Goal: Task Accomplishment & Management: Use online tool/utility

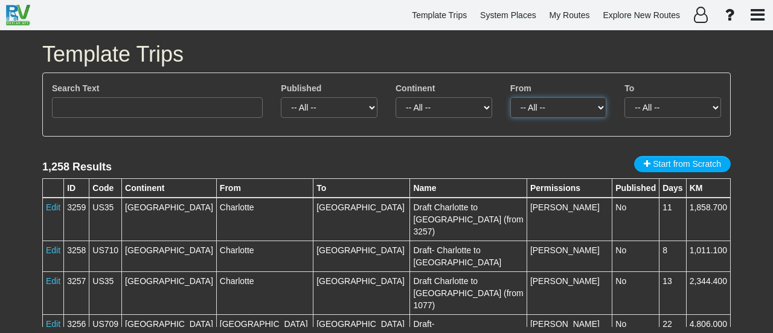
click at [581, 109] on select "-- All -- [GEOGRAPHIC_DATA] (12) [GEOGRAPHIC_DATA] (31) [PERSON_NAME][GEOGRAPHI…" at bounding box center [559, 107] width 97 height 21
select select "number:351"
click at [511, 97] on select "-- All -- [GEOGRAPHIC_DATA] (12) [GEOGRAPHIC_DATA] (31) [PERSON_NAME][GEOGRAPHI…" at bounding box center [559, 107] width 97 height 21
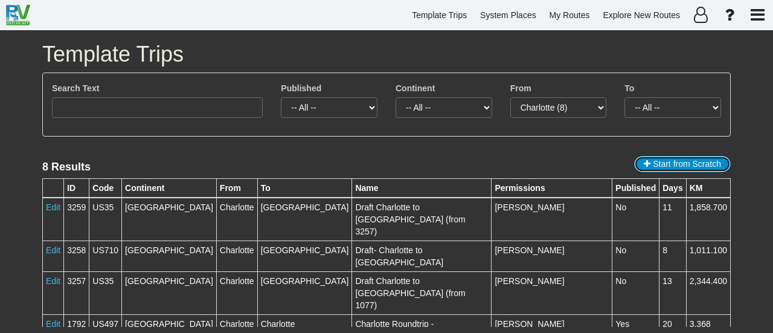
click at [659, 164] on span "Start from Scratch" at bounding box center [687, 164] width 68 height 10
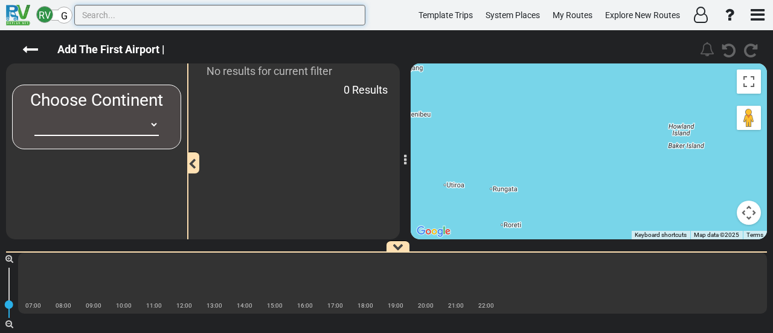
click at [121, 18] on input "text" at bounding box center [219, 15] width 291 height 21
paste input "Charlotte"
type input "Charlotte"
click at [140, 128] on select "-- Empty -- [GEOGRAPHIC_DATA] [GEOGRAPHIC_DATA] [GEOGRAPHIC_DATA] [GEOGRAPHIC_D…" at bounding box center [96, 125] width 124 height 22
select select "number:2"
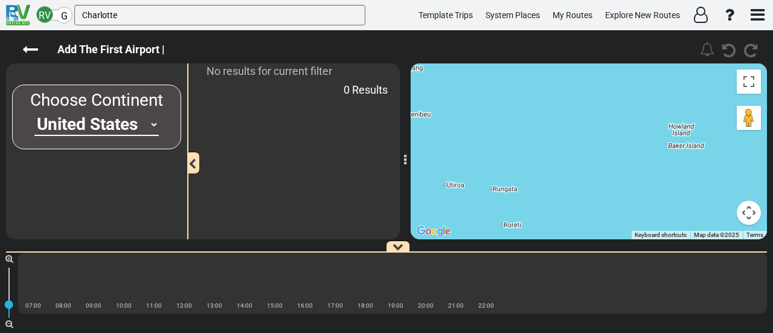
click at [34, 114] on select "-- Empty -- [GEOGRAPHIC_DATA] [GEOGRAPHIC_DATA] [GEOGRAPHIC_DATA] [GEOGRAPHIC_D…" at bounding box center [96, 125] width 124 height 22
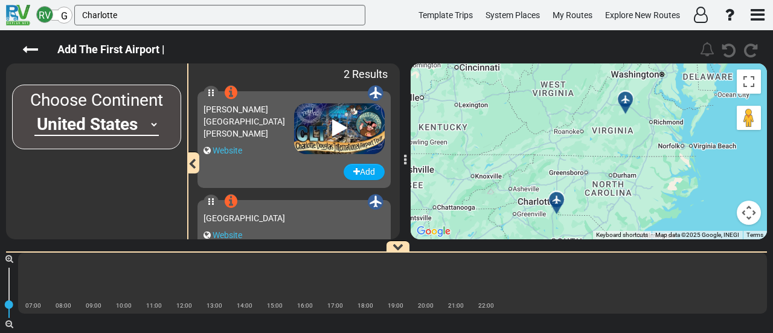
click at [553, 195] on icon at bounding box center [556, 199] width 8 height 8
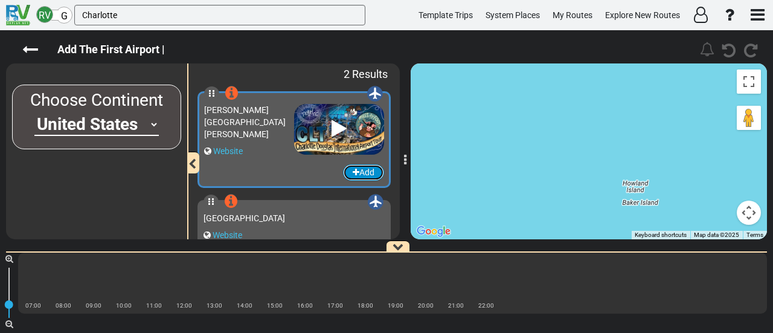
click at [361, 168] on button "Add" at bounding box center [363, 172] width 41 height 16
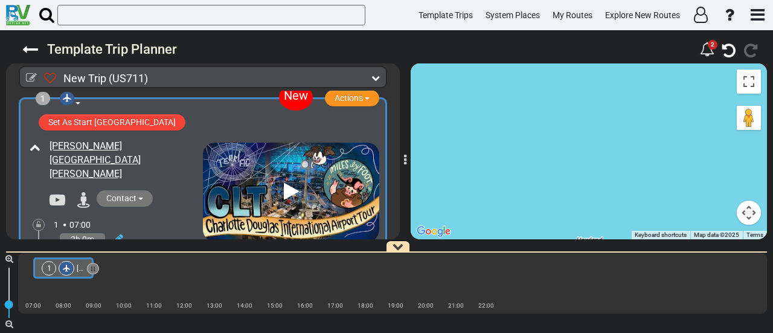
click at [60, 269] on div at bounding box center [67, 268] width 16 height 15
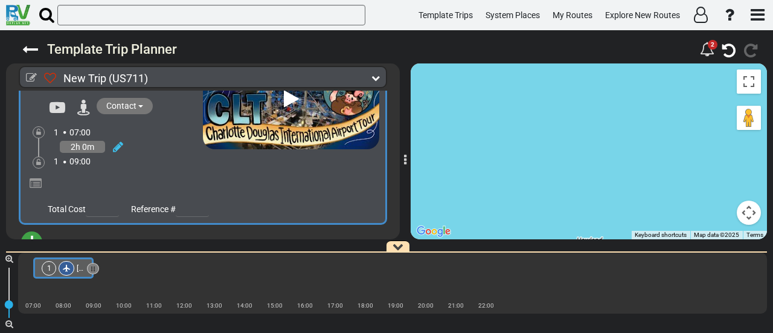
scroll to position [105, 0]
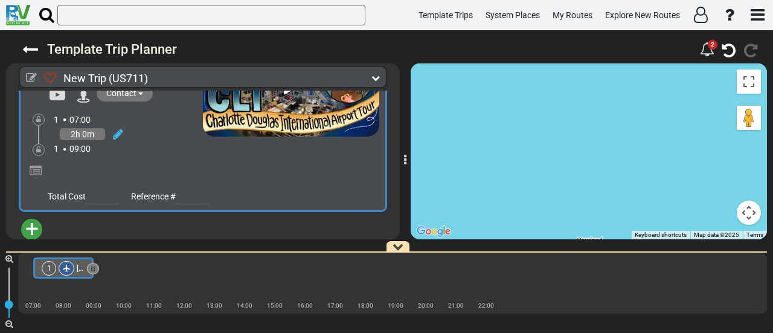
click at [30, 216] on span "+" at bounding box center [31, 229] width 13 height 28
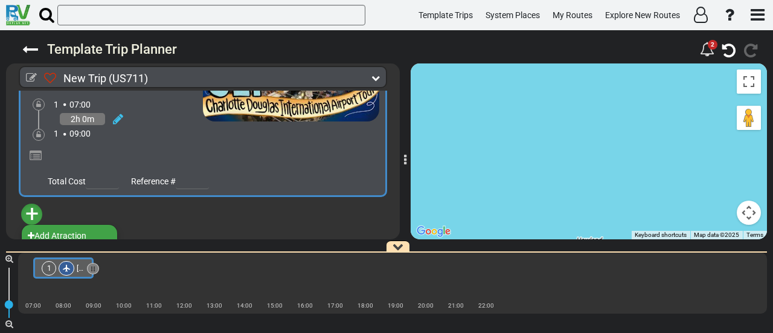
scroll to position [128, 0]
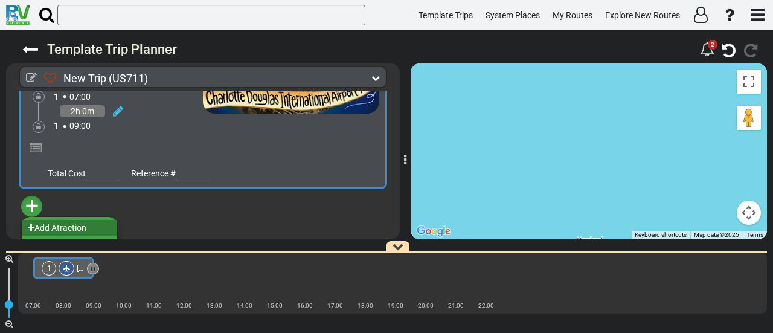
click at [82, 220] on li "Add Atraction" at bounding box center [69, 228] width 95 height 16
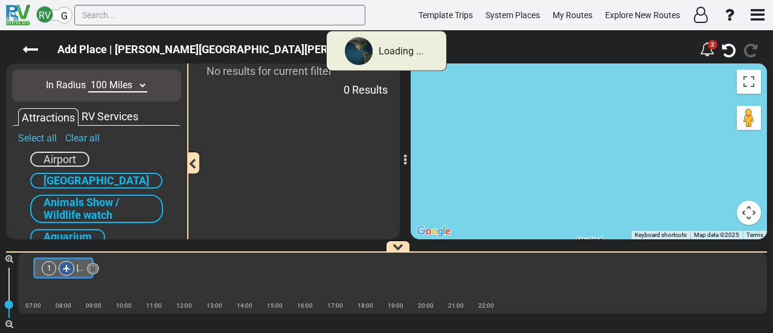
scroll to position [0, 0]
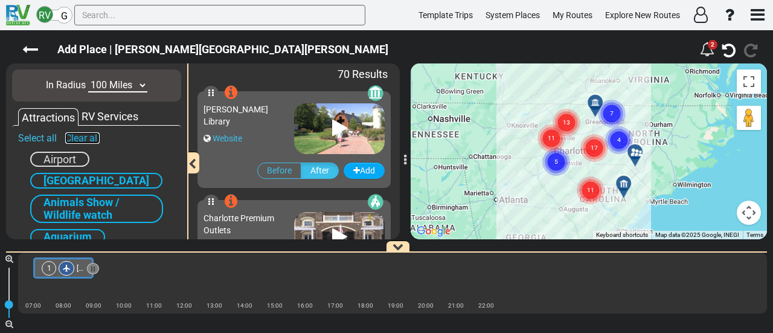
click at [79, 140] on link "Clear all" at bounding box center [82, 137] width 34 height 11
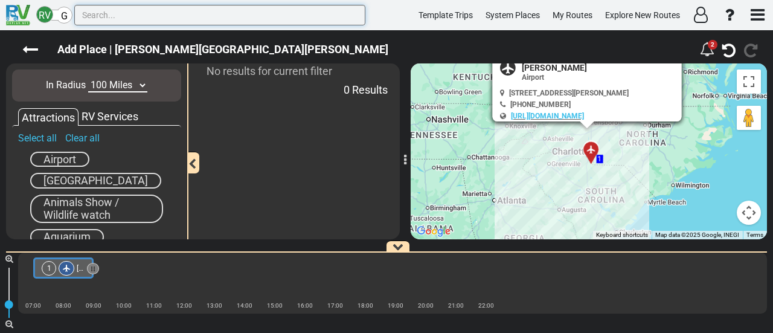
click at [160, 19] on input "text" at bounding box center [219, 15] width 291 height 21
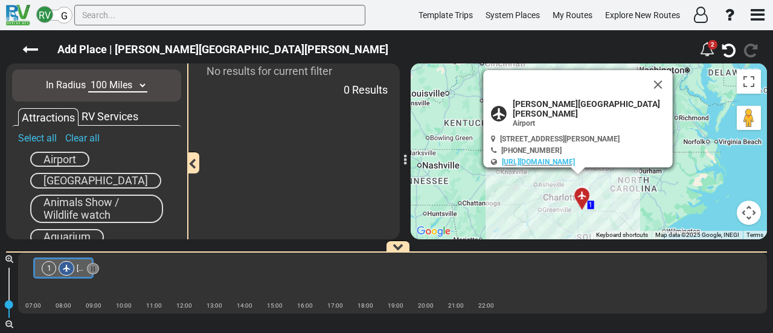
drag, startPoint x: 681, startPoint y: 181, endPoint x: 672, endPoint y: 228, distance: 48.6
click at [672, 228] on div "To activate drag with keyboard, press Alt + Enter. Once in keyboard drag state,…" at bounding box center [589, 151] width 356 height 176
click at [667, 86] on button "Close" at bounding box center [658, 85] width 29 height 29
click at [663, 83] on button "Close" at bounding box center [658, 85] width 29 height 29
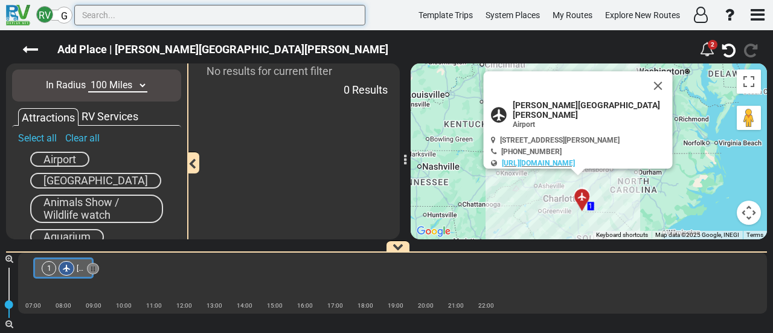
click at [146, 19] on input "text" at bounding box center [219, 15] width 291 height 21
type input "מק'"
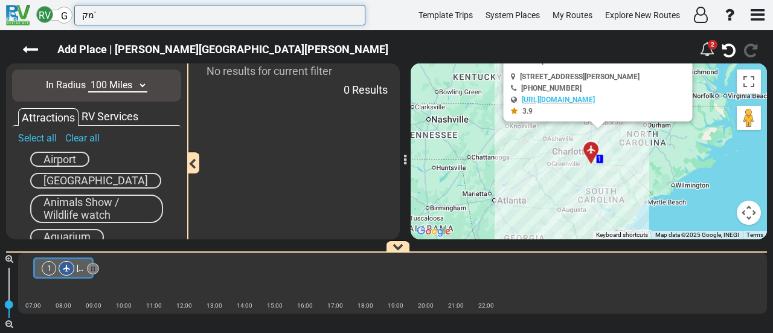
click at [146, 19] on input "מק'" at bounding box center [219, 15] width 291 height 21
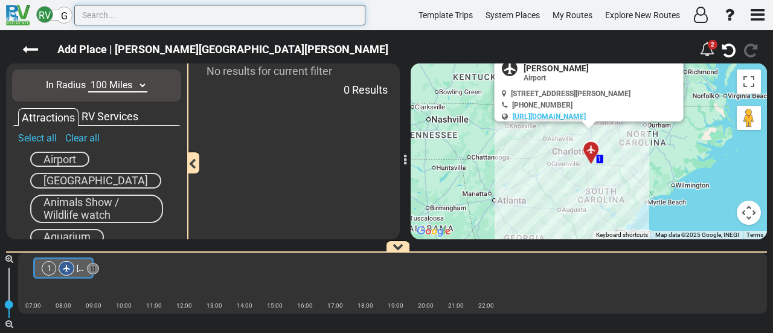
click at [146, 19] on input "text" at bounding box center [219, 15] width 291 height 21
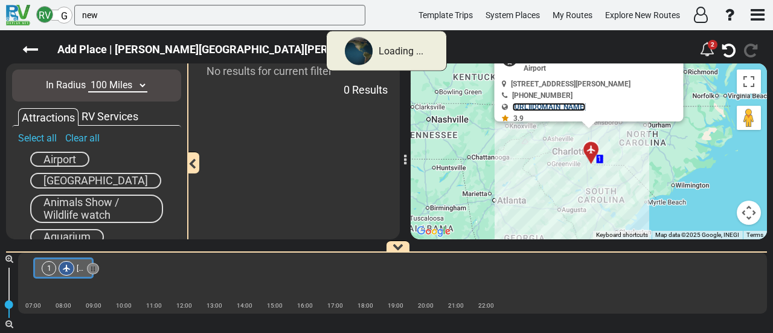
scroll to position [10, 0]
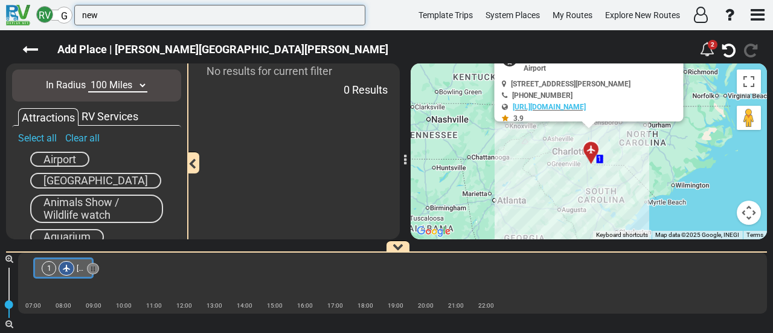
click at [179, 22] on input "new" at bounding box center [219, 15] width 291 height 21
type input "new yo"
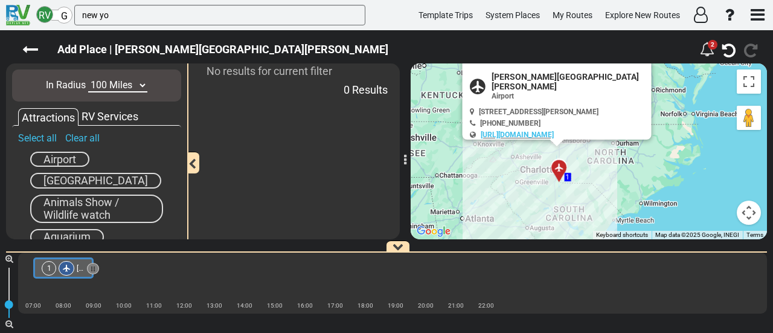
drag, startPoint x: 562, startPoint y: 171, endPoint x: 516, endPoint y: 198, distance: 53.1
click at [516, 198] on div "To activate drag with keyboard, press Alt + Enter. Once in keyboard drag state,…" at bounding box center [589, 151] width 356 height 176
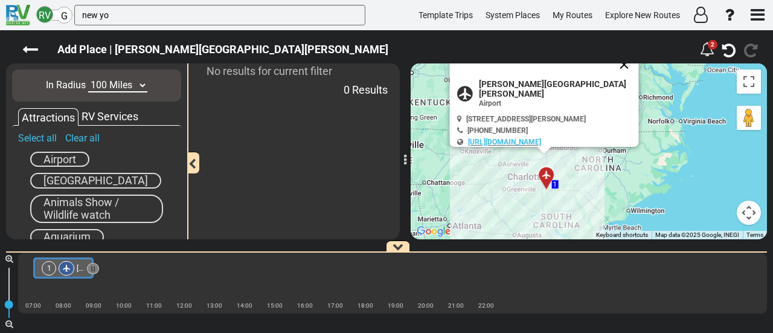
click at [634, 73] on button "Close" at bounding box center [624, 64] width 29 height 29
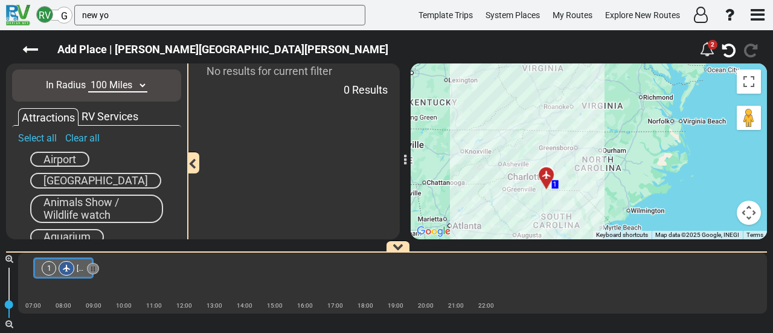
click at [69, 156] on span "Airport" at bounding box center [60, 159] width 33 height 13
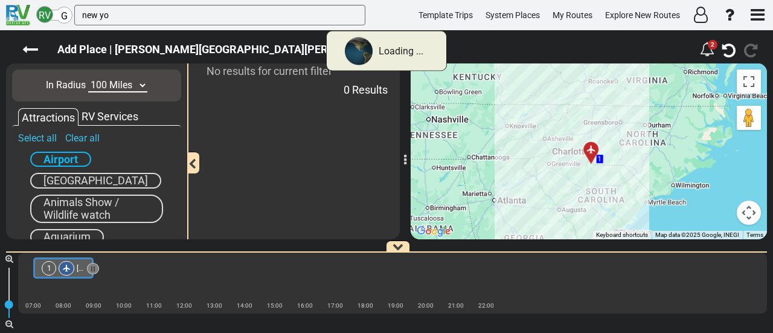
click at [123, 84] on select "10 Miles 50 Miles 100 Miles 250 Miles 500 Miles 1000 Miles" at bounding box center [117, 86] width 59 height 14
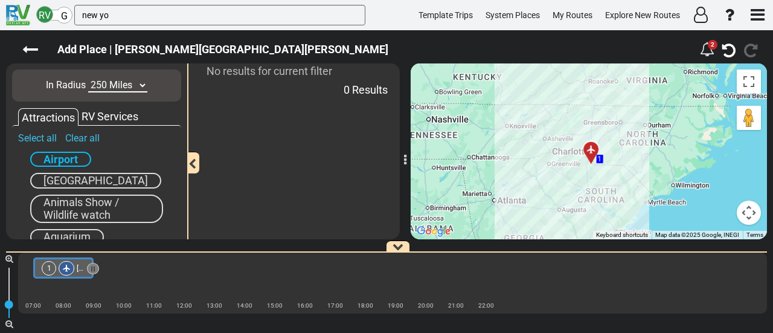
click at [88, 79] on select "10 Miles 50 Miles 100 Miles 250 Miles 500 Miles 1000 Miles" at bounding box center [117, 86] width 59 height 14
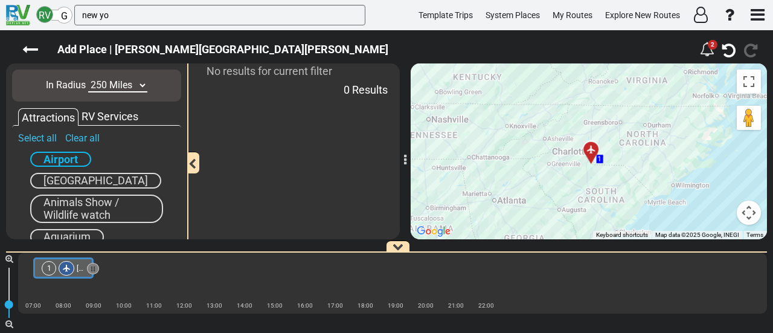
click at [112, 81] on select "10 Miles 50 Miles 100 Miles 250 Miles 500 Miles 1000 Miles" at bounding box center [117, 86] width 59 height 14
select select "number:1000"
click at [88, 79] on select "10 Miles 50 Miles 100 Miles 250 Miles 500 Miles 1000 Miles" at bounding box center [117, 86] width 59 height 14
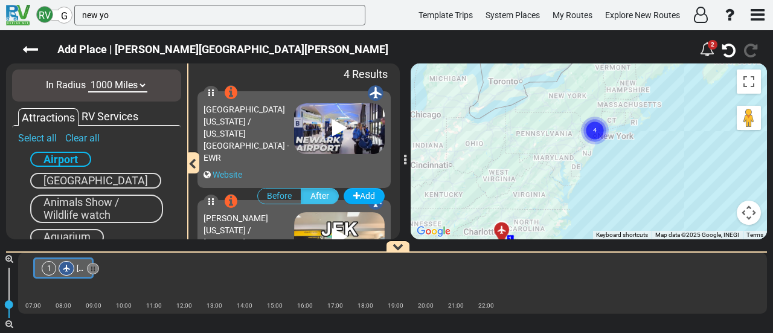
drag, startPoint x: 651, startPoint y: 144, endPoint x: 615, endPoint y: 167, distance: 42.4
click at [615, 167] on div "To activate drag with keyboard, press Alt + Enter. Once in keyboard drag state,…" at bounding box center [589, 151] width 356 height 176
click at [597, 134] on circle "Cluster of 4 markers" at bounding box center [593, 132] width 28 height 28
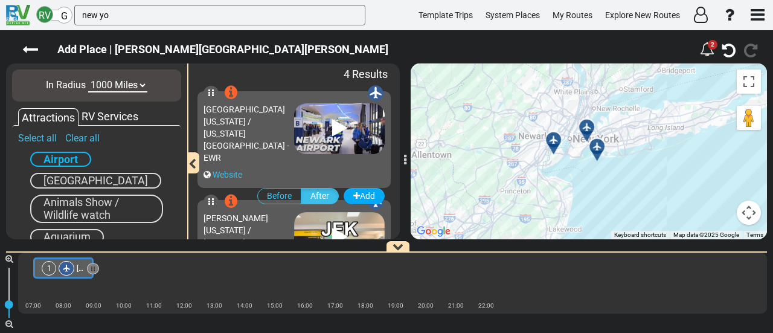
drag, startPoint x: 591, startPoint y: 102, endPoint x: 599, endPoint y: 157, distance: 55.6
click at [599, 153] on div "To navigate, press the arrow keys. To activate drag with keyboard, press Alt + …" at bounding box center [589, 151] width 356 height 176
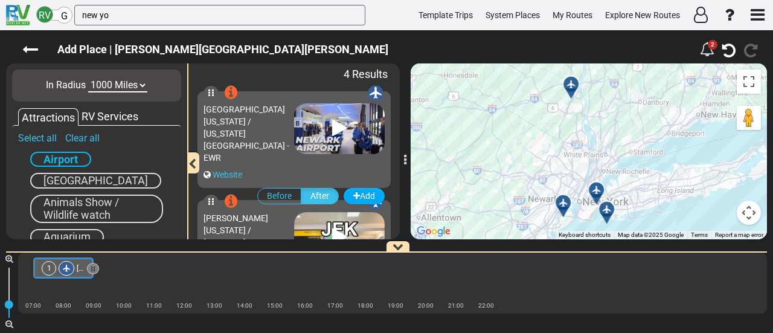
click at [599, 160] on div "To activate drag with keyboard, press Alt + Enter. Once in keyboard drag state,…" at bounding box center [589, 151] width 356 height 176
click at [267, 112] on span "[GEOGRAPHIC_DATA][US_STATE] / [US_STATE][GEOGRAPHIC_DATA] - EWR" at bounding box center [247, 134] width 86 height 58
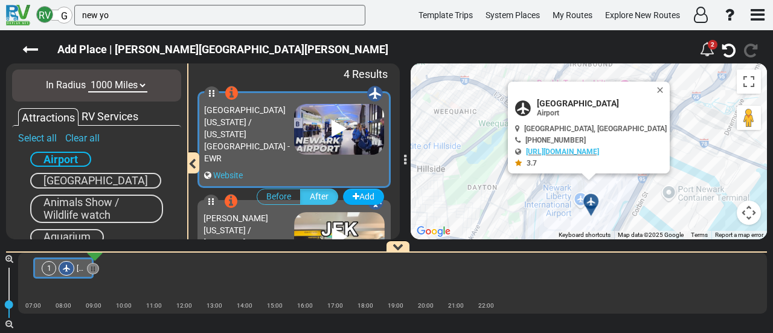
drag, startPoint x: 372, startPoint y: 260, endPoint x: 272, endPoint y: 244, distance: 101.6
click at [271, 245] on div "New Trip (US711) 1 Days 0 Miles" at bounding box center [386, 181] width 773 height 303
click at [353, 189] on button "Add" at bounding box center [363, 197] width 41 height 16
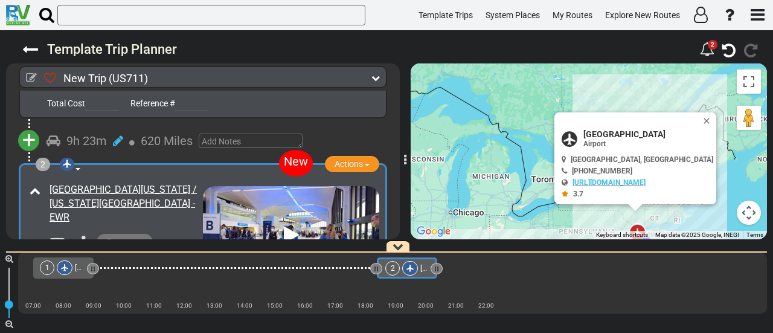
scroll to position [208, 0]
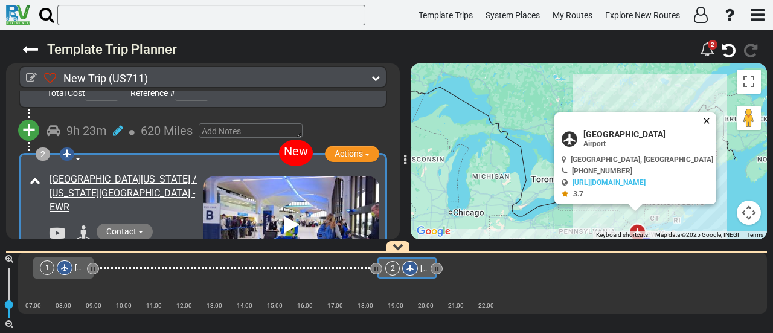
click at [712, 117] on button "Close" at bounding box center [709, 120] width 15 height 17
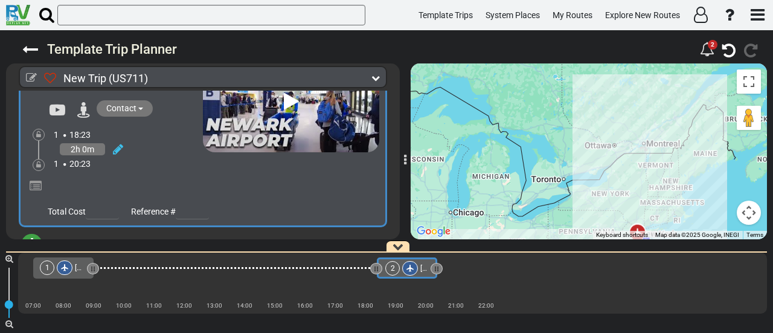
scroll to position [332, 0]
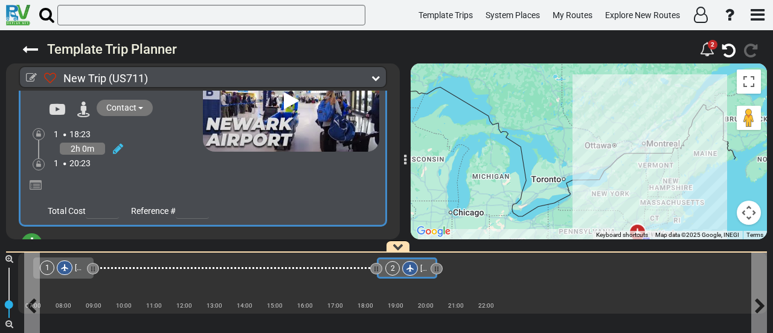
click at [392, 274] on div "2" at bounding box center [392, 268] width 15 height 15
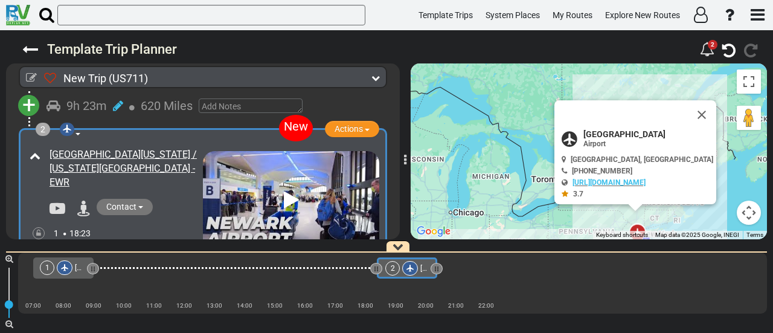
scroll to position [208, 0]
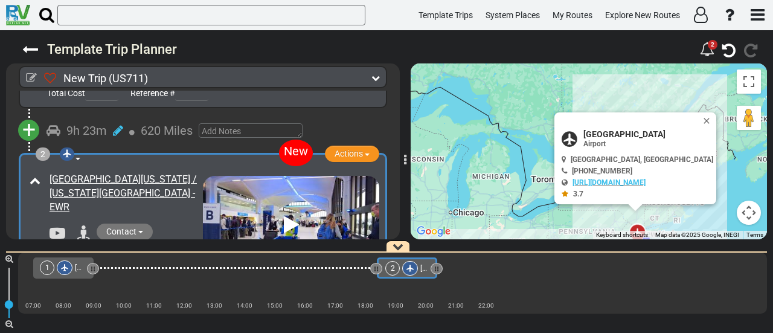
click at [389, 268] on div "2" at bounding box center [392, 268] width 15 height 15
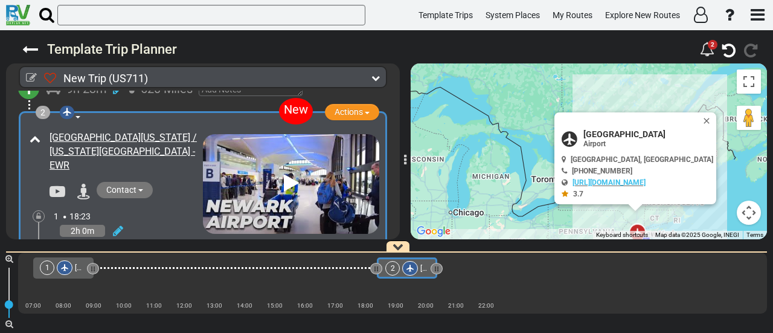
scroll to position [268, 0]
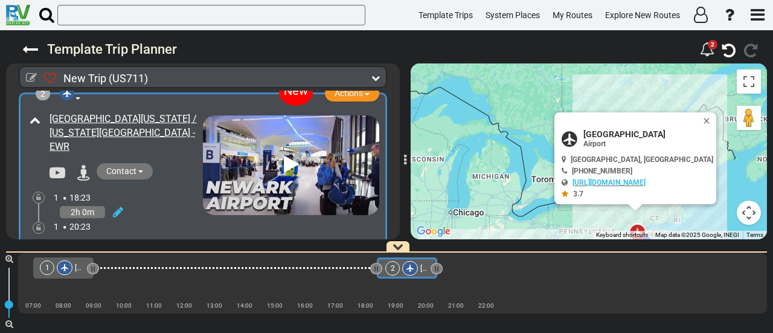
click at [68, 266] on icon at bounding box center [64, 267] width 7 height 7
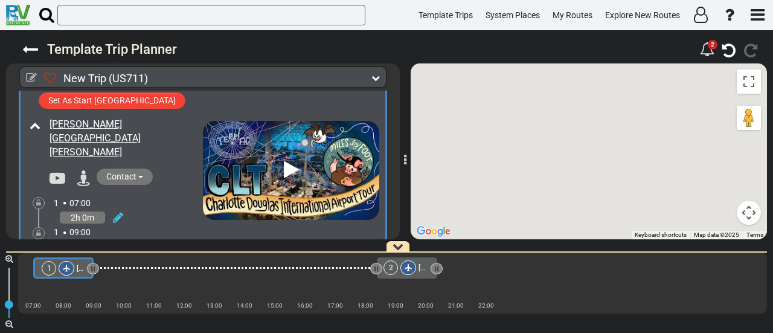
scroll to position [0, 0]
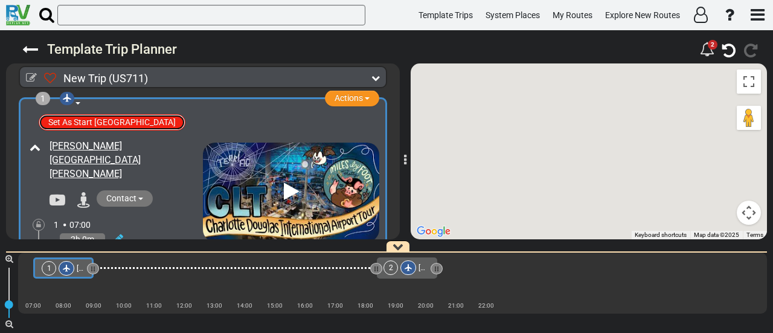
click at [123, 123] on button "Set As Start [GEOGRAPHIC_DATA]" at bounding box center [112, 122] width 147 height 16
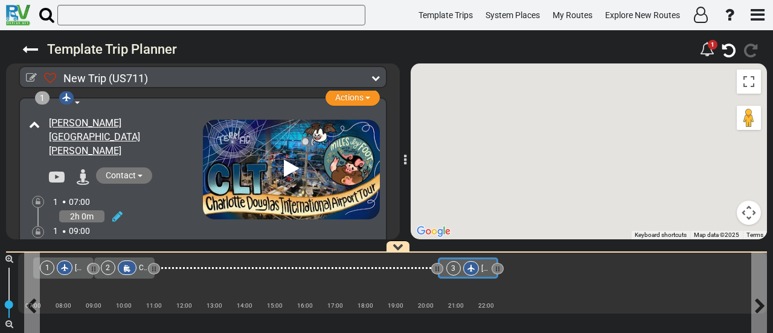
click at [465, 270] on div at bounding box center [471, 268] width 16 height 15
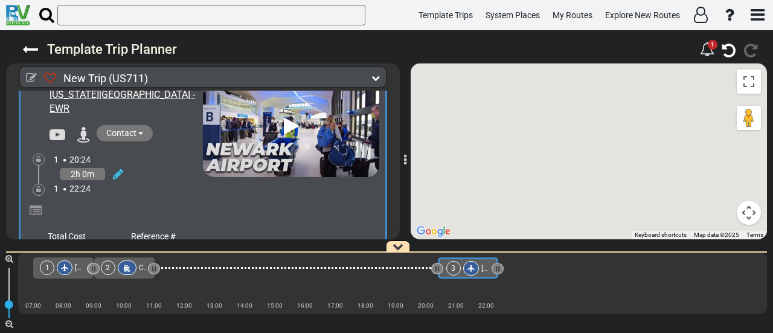
scroll to position [321, 0]
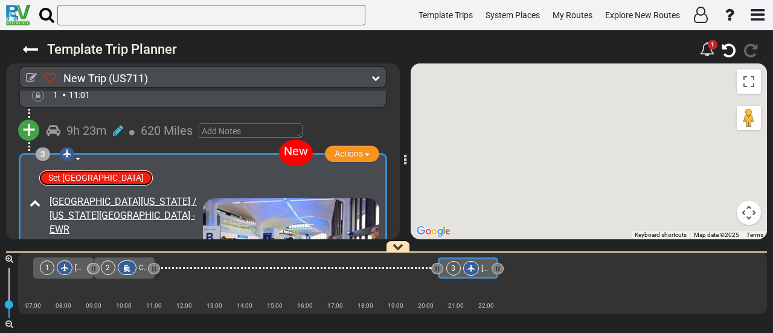
click at [103, 170] on button "Set [GEOGRAPHIC_DATA]" at bounding box center [96, 178] width 115 height 16
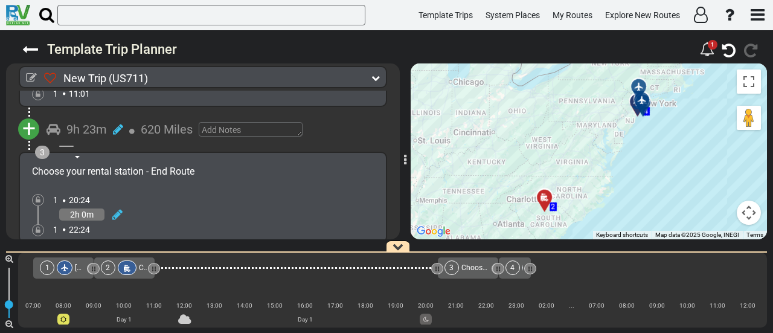
click at [77, 269] on span "[PERSON_NAME][GEOGRAPHIC_DATA][PERSON_NAME]" at bounding box center [164, 267] width 179 height 8
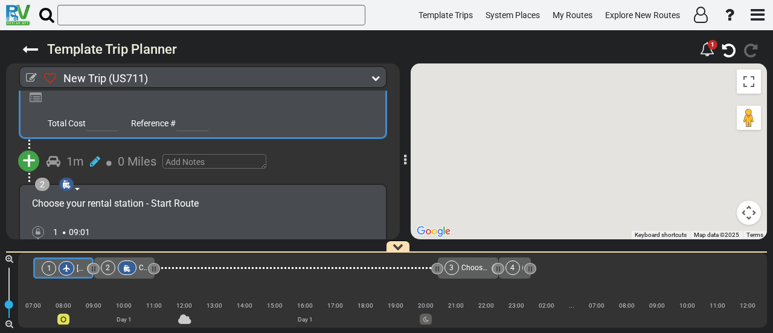
scroll to position [0, 0]
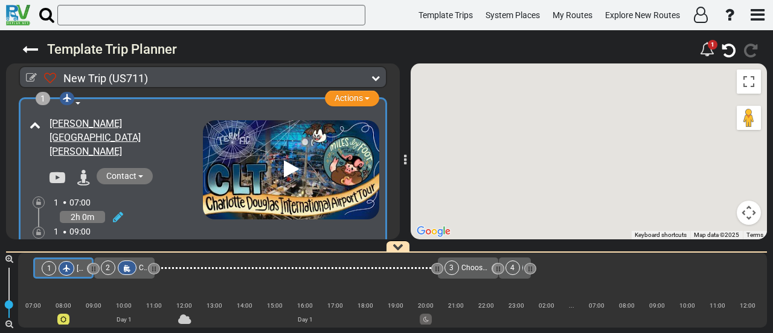
click at [165, 168] on div "Contact [PHONE_NUMBER] [URL][DOMAIN_NAME]" at bounding box center [124, 177] width 160 height 19
click at [166, 168] on div "Contact [PHONE_NUMBER] [URL][DOMAIN_NAME]" at bounding box center [124, 177] width 160 height 19
drag, startPoint x: 166, startPoint y: 164, endPoint x: 181, endPoint y: 166, distance: 14.6
click at [167, 168] on div "Contact [PHONE_NUMBER] [URL][DOMAIN_NAME]" at bounding box center [124, 177] width 160 height 19
click at [74, 268] on div "1" at bounding box center [59, 268] width 35 height 15
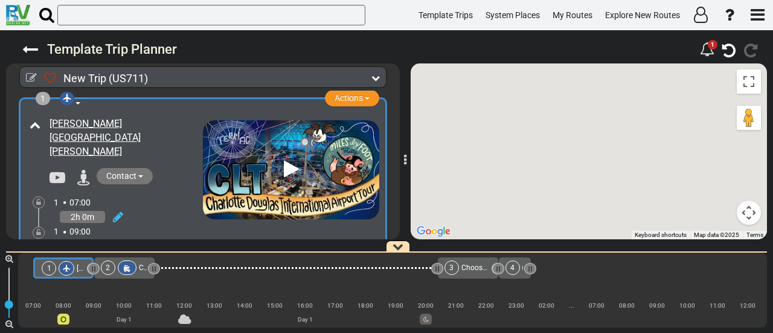
click at [103, 141] on div "[PERSON_NAME][GEOGRAPHIC_DATA][PERSON_NAME]" at bounding box center [125, 138] width 150 height 42
copy div "[PERSON_NAME][GEOGRAPHIC_DATA][PERSON_NAME]"
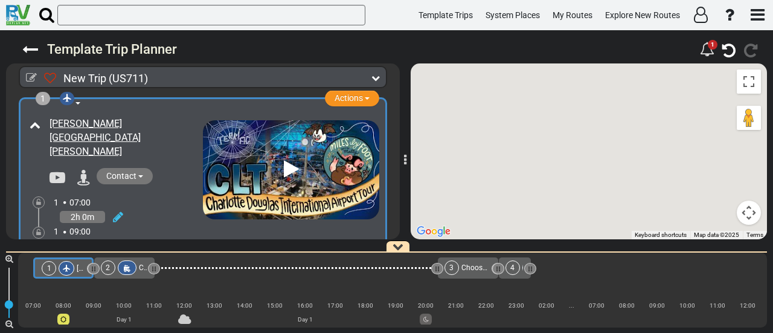
click at [186, 168] on div "Contact [PHONE_NUMBER] [URL][DOMAIN_NAME]" at bounding box center [124, 177] width 160 height 19
click at [86, 123] on link "[PERSON_NAME][GEOGRAPHIC_DATA][PERSON_NAME]" at bounding box center [95, 137] width 91 height 39
click at [30, 71] on div at bounding box center [31, 78] width 11 height 16
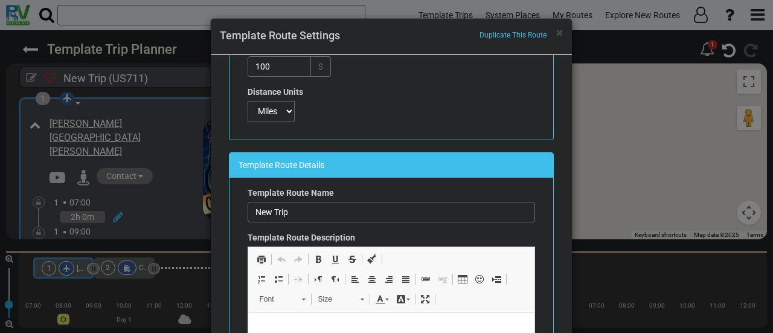
scroll to position [181, 0]
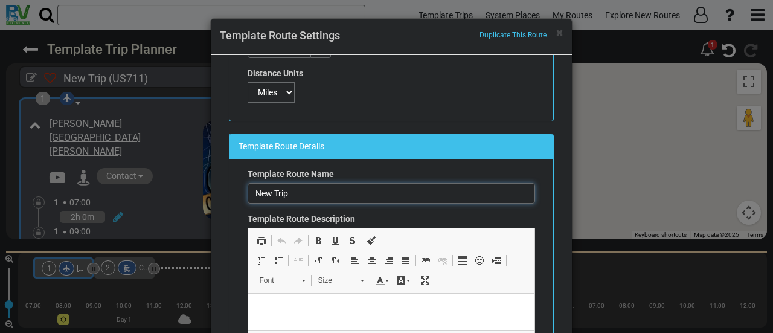
click at [166, 178] on div "× Duplicate This Route Template Route Settings Route Parameters Route Code: US7…" at bounding box center [386, 166] width 773 height 333
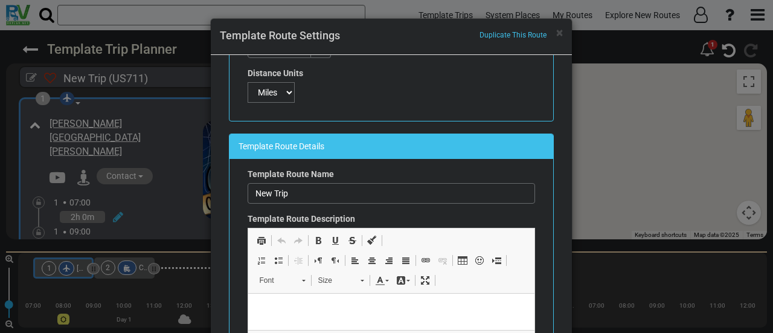
click at [148, 177] on div "× Duplicate This Route Template Route Settings Route Parameters Route Code: US7…" at bounding box center [386, 166] width 773 height 333
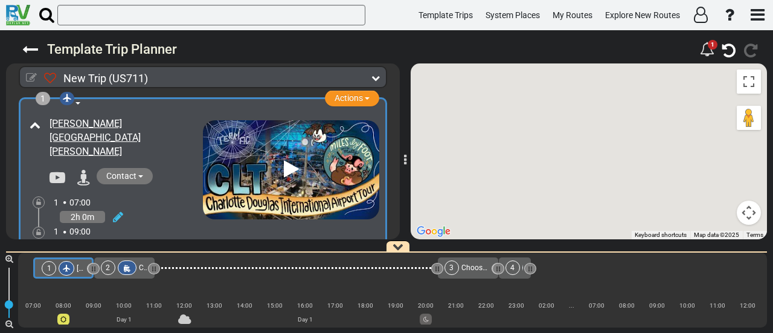
click at [30, 74] on icon at bounding box center [31, 78] width 11 height 11
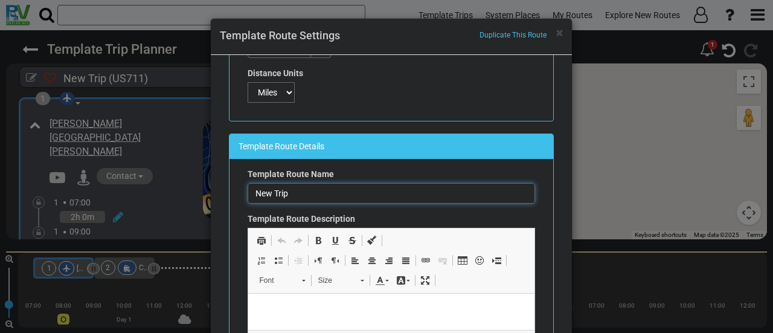
click at [323, 186] on input "New Trip" at bounding box center [392, 193] width 288 height 21
click at [323, 185] on input "New Trip" at bounding box center [392, 193] width 288 height 21
paste input "Charlotte"
drag, startPoint x: 276, startPoint y: 193, endPoint x: 376, endPoint y: 203, distance: 100.8
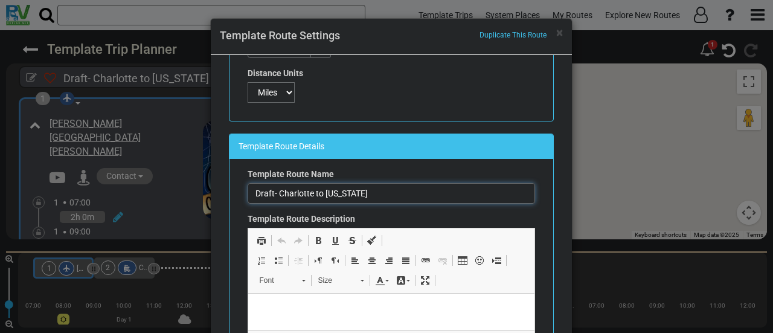
click at [376, 203] on div "Template Route Name Draft- [GEOGRAPHIC_DATA] to [US_STATE] Template Route Descr…" at bounding box center [392, 262] width 306 height 188
type input "Draft- Charlotte to [US_STATE]"
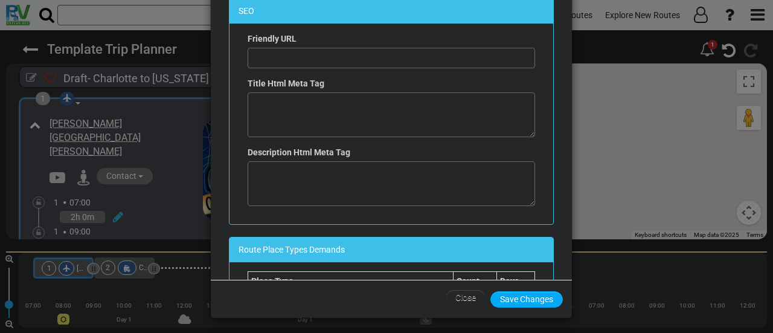
scroll to position [79, 0]
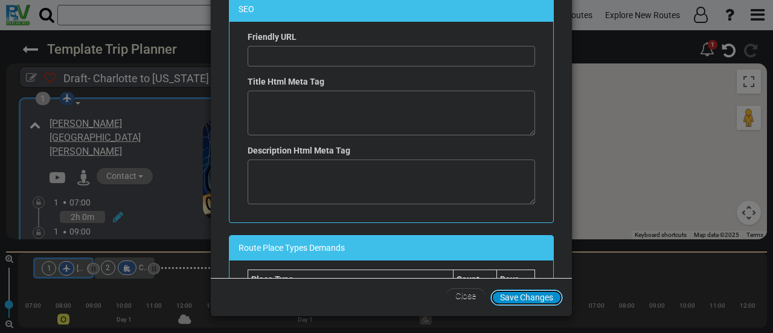
click at [525, 299] on button "Save Changes" at bounding box center [527, 297] width 73 height 16
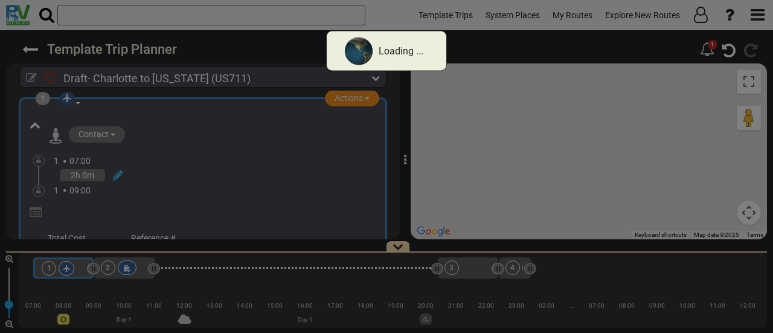
scroll to position [0, 0]
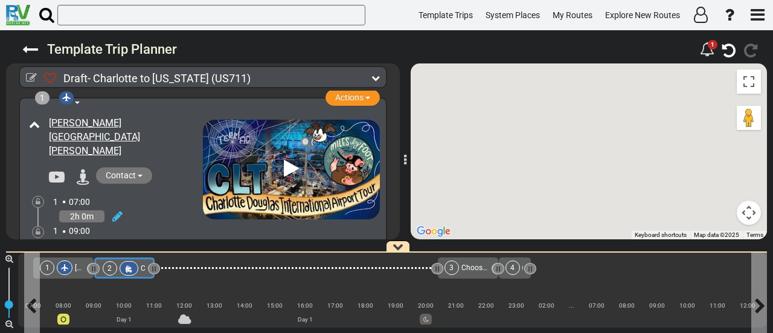
click at [133, 266] on div at bounding box center [129, 268] width 19 height 15
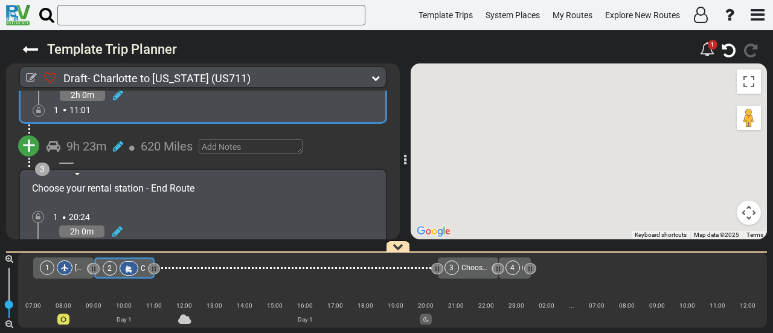
scroll to position [367, 0]
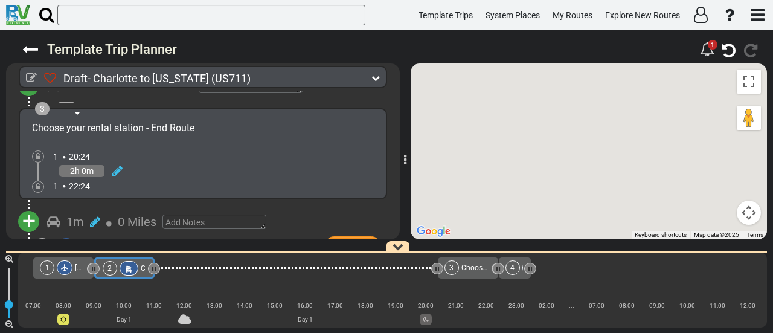
click at [135, 269] on div at bounding box center [129, 268] width 19 height 15
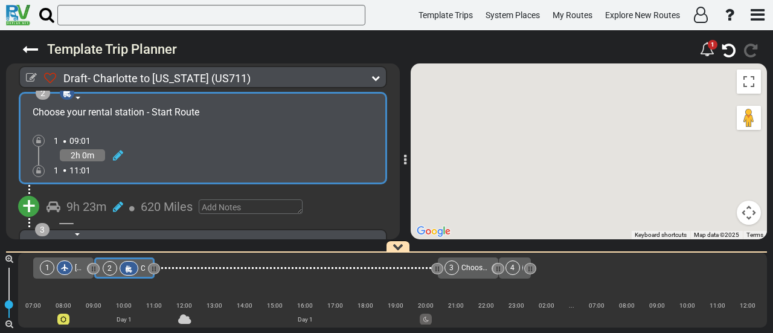
scroll to position [307, 0]
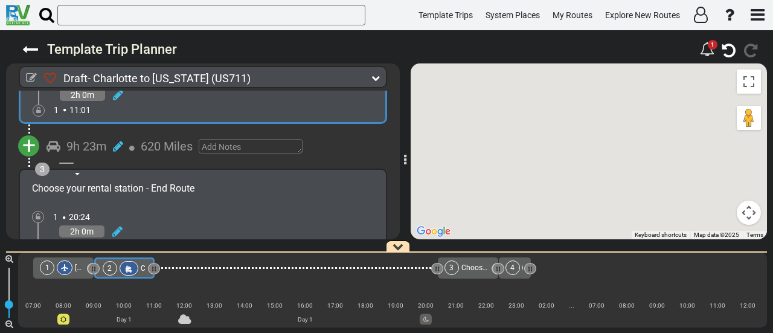
click at [28, 132] on span "+" at bounding box center [28, 146] width 13 height 28
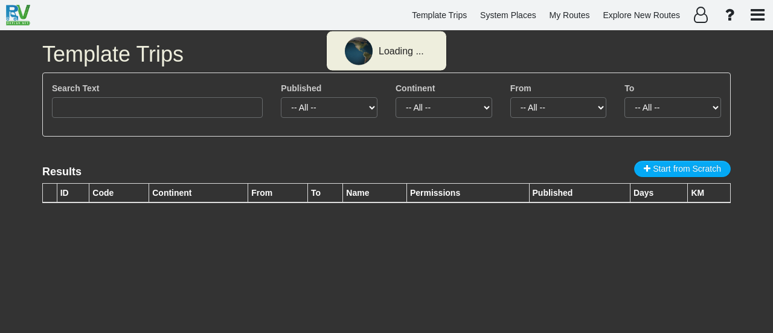
select select "number:351"
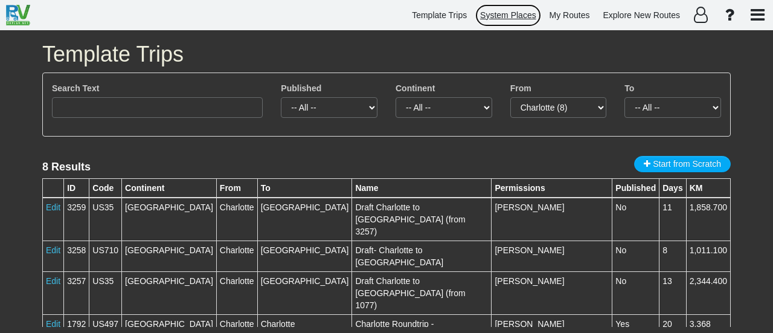
click at [523, 13] on span "System Places" at bounding box center [508, 15] width 56 height 10
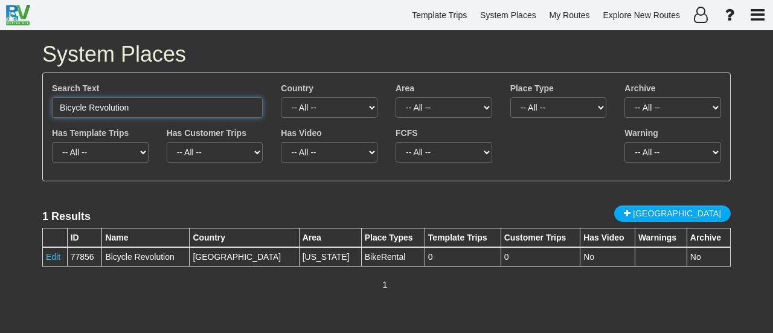
click at [190, 103] on input "Bicycle Revolution" at bounding box center [157, 107] width 211 height 21
click at [193, 107] on input "Bicycle Revolution" at bounding box center [157, 107] width 211 height 21
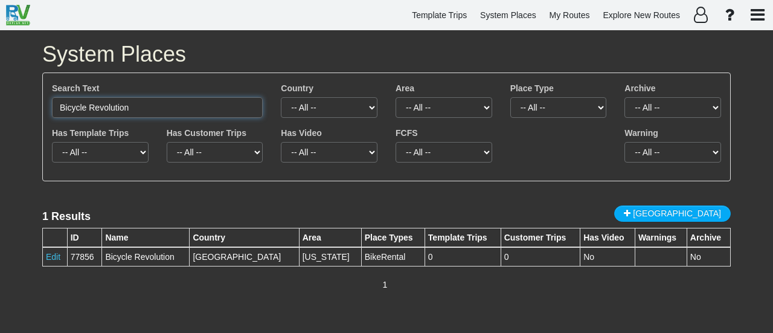
click at [193, 107] on input "Bicycle Revolution" at bounding box center [157, 107] width 211 height 21
paste input "North Carolina Museum of Natural Sciences"
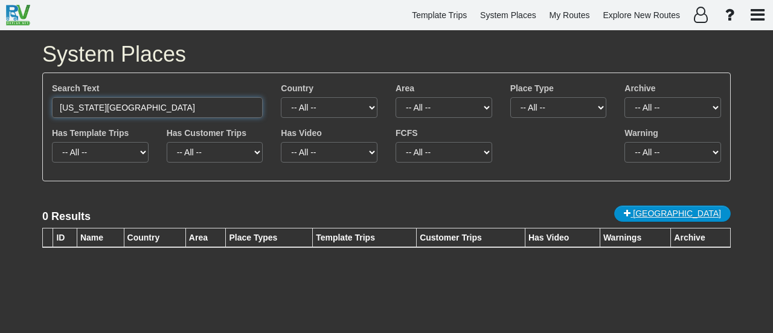
type input "North Carolina Museum of Natural Sciences"
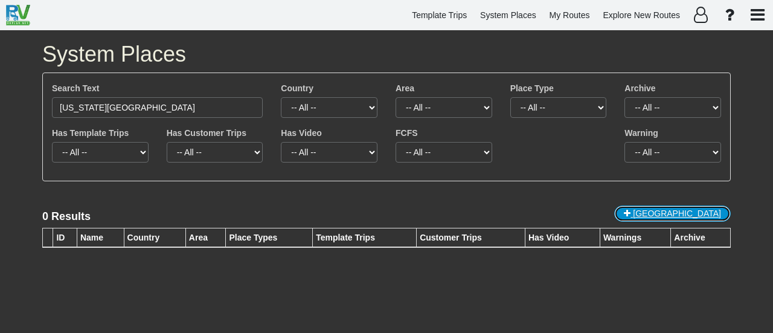
click at [699, 214] on span "New Place" at bounding box center [677, 213] width 88 height 10
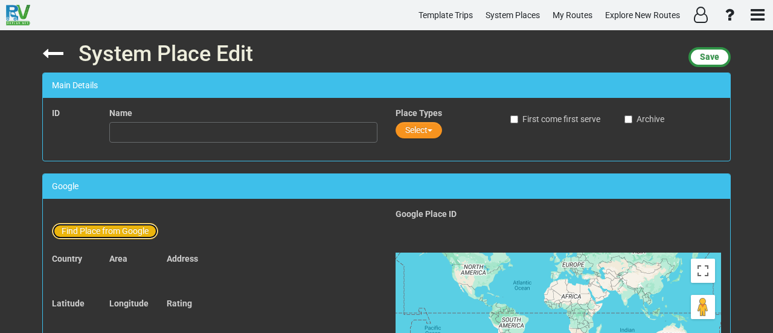
click at [134, 228] on button "Find Place from Google" at bounding box center [105, 231] width 106 height 16
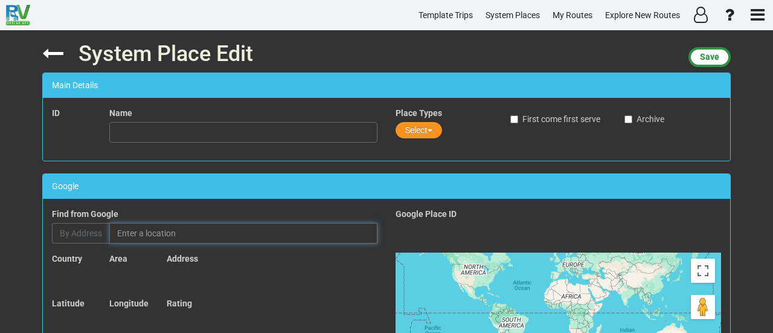
click at [163, 235] on input "text" at bounding box center [243, 233] width 268 height 21
paste input "North Carolina Museum of Natural Sciences"
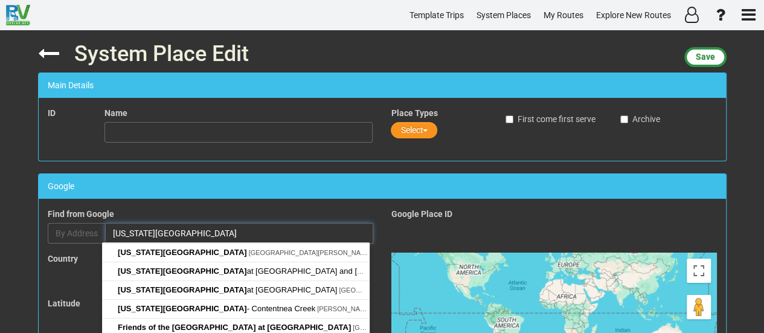
paste input "11 W Jones St, Raleigh, NC 27601, ארצות הברית"
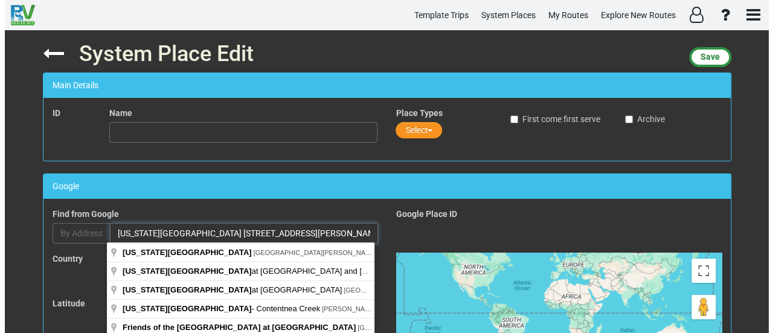
scroll to position [0, 88]
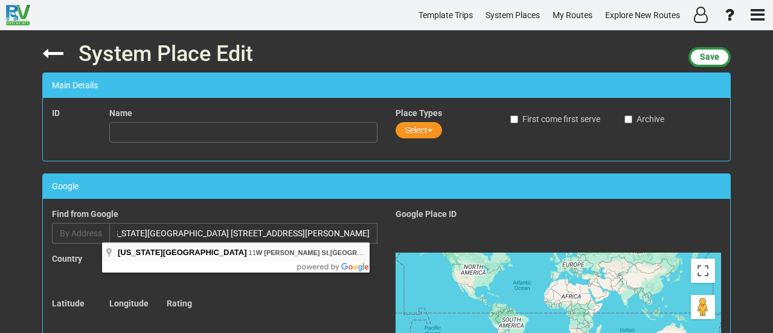
type input "North Carolina Museum of Natural Sciences, 11 W Jones St, Raleigh, NC 27601, USA"
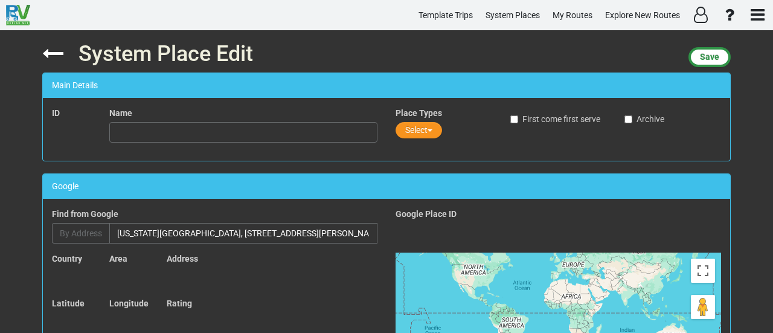
type input "North Carolina Museum of Natural Sciences"
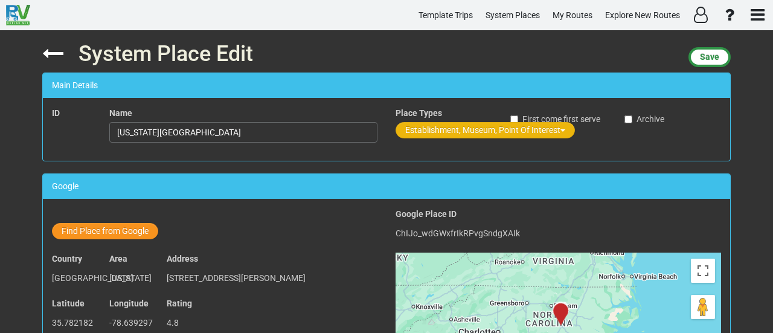
click at [431, 131] on button "Establishment, Museum, Point Of Interest" at bounding box center [485, 130] width 179 height 16
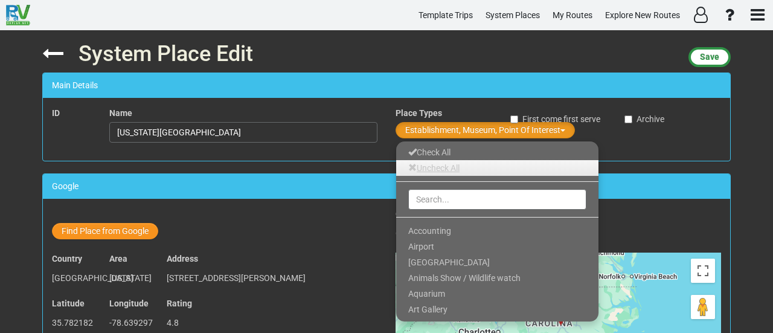
click at [428, 167] on link "Uncheck All" at bounding box center [497, 168] width 202 height 16
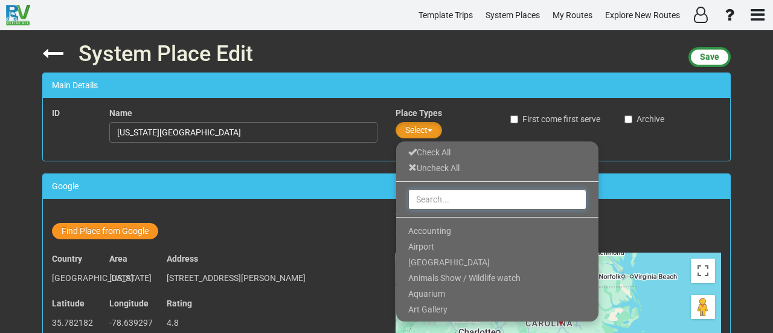
click at [446, 201] on input "text" at bounding box center [497, 199] width 178 height 21
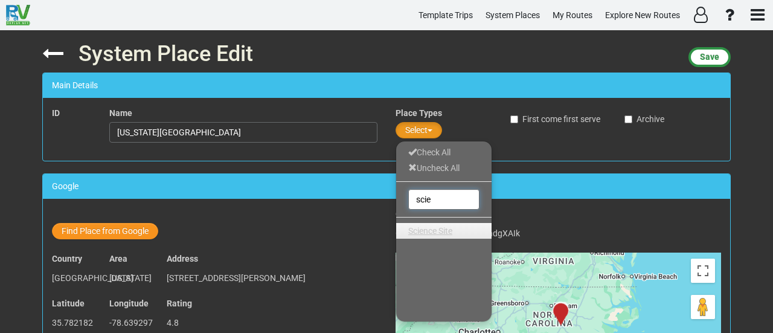
type input "scie"
click at [438, 229] on span "Science Site" at bounding box center [430, 231] width 44 height 10
click at [529, 172] on div "System Place Edit Save Main Details ID Name North Carolina Museum of Natural Sc…" at bounding box center [386, 181] width 707 height 303
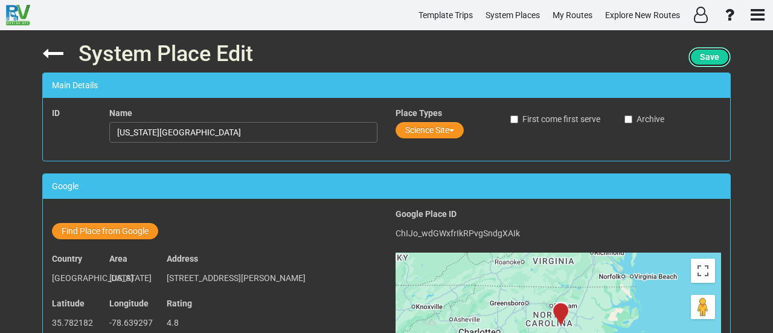
click at [717, 52] on button "Save" at bounding box center [710, 57] width 42 height 20
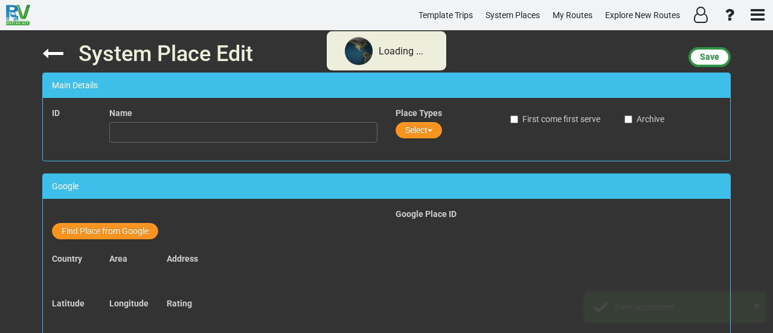
type input "North Carolina Museum of Natural Sciences"
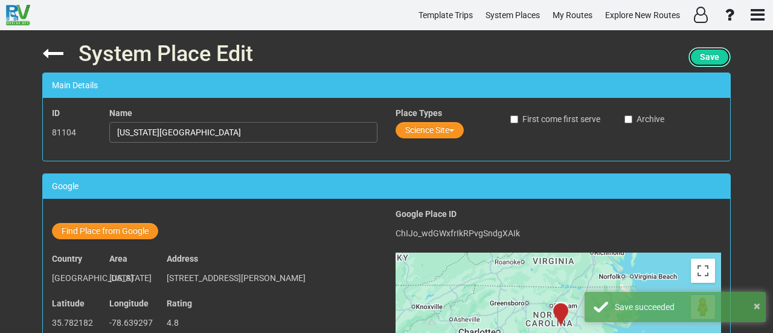
click at [697, 60] on button "Save" at bounding box center [710, 57] width 42 height 20
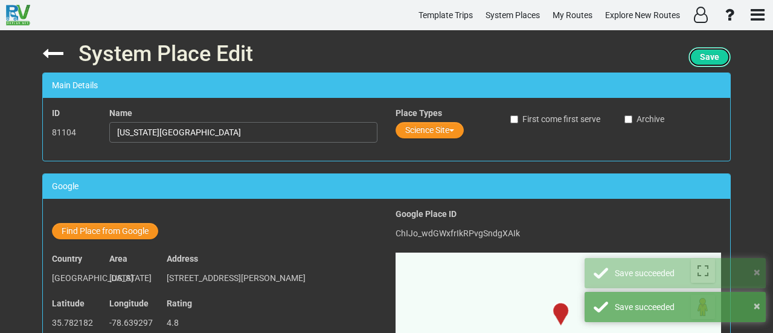
click at [697, 60] on button "Save" at bounding box center [710, 57] width 42 height 20
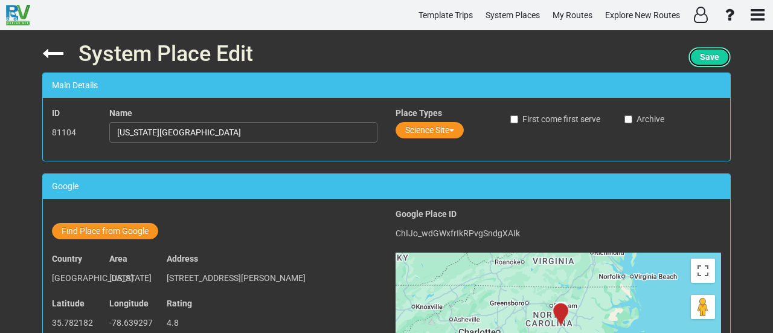
click at [709, 65] on button "Save" at bounding box center [710, 57] width 42 height 20
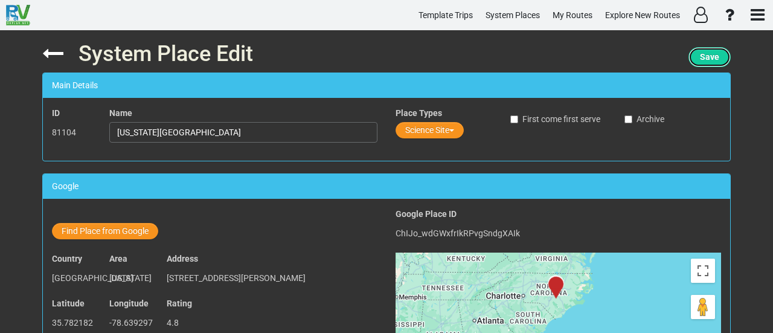
click at [711, 53] on span "Save" at bounding box center [709, 57] width 19 height 10
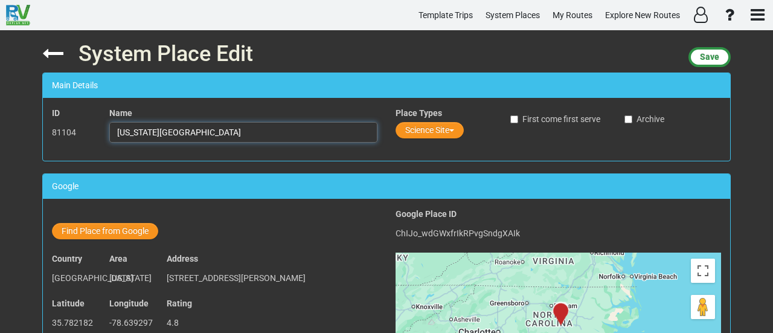
click at [202, 133] on input "North Carolina Museum of Natural Sciences" at bounding box center [243, 132] width 268 height 21
click at [202, 134] on input "North Carolina Museum of Natural Sciences" at bounding box center [243, 132] width 268 height 21
click at [230, 133] on input "North Carolina Museum of Natural Sciences" at bounding box center [243, 132] width 268 height 21
click at [228, 134] on input "North Carolina Museum of Natural Sciences" at bounding box center [243, 132] width 268 height 21
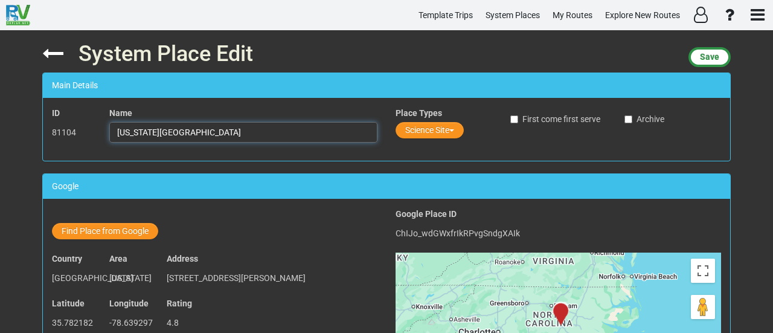
click at [228, 134] on input "North Carolina Museum of Natural Sciences" at bounding box center [243, 132] width 268 height 21
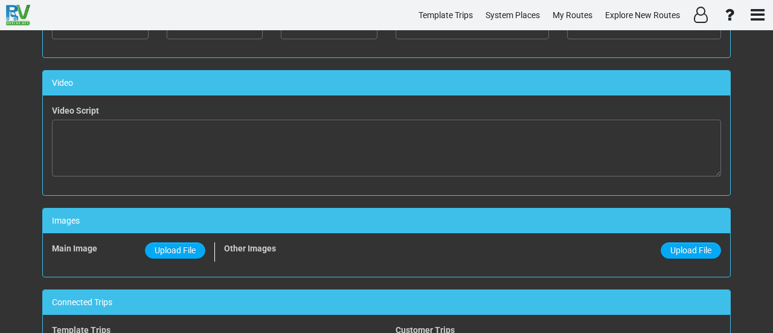
scroll to position [604, 0]
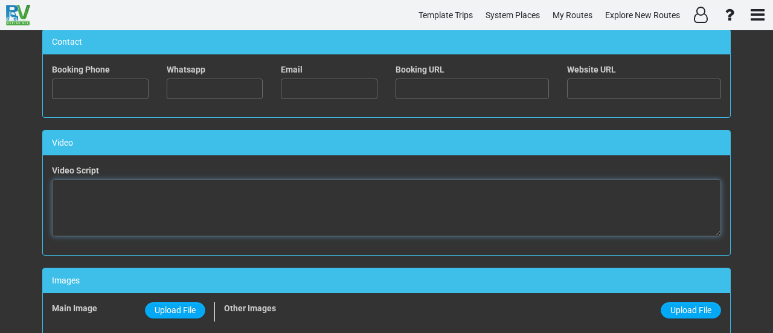
click at [393, 202] on textarea at bounding box center [386, 207] width 669 height 57
paste textarea "<iframe width="560" height="315" src="https://www.youtube.com/embed/bQVUaQDc9Qo…"
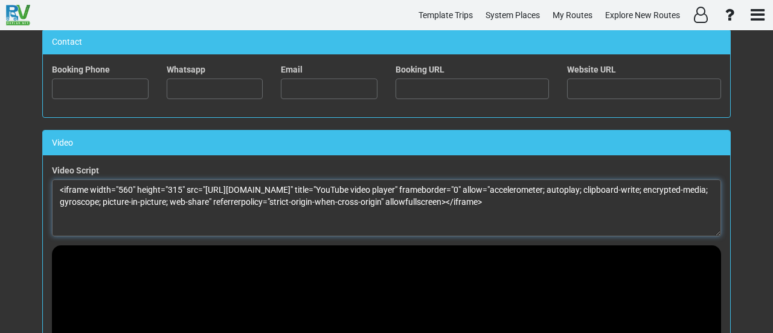
drag, startPoint x: 116, startPoint y: 183, endPoint x: 129, endPoint y: 178, distance: 14.1
click at [129, 179] on textarea "<iframe width="560" height="315" src="https://www.youtube.com/embed/bQVUaQDc9Qo…" at bounding box center [386, 207] width 669 height 57
click at [173, 182] on textarea "<iframe width="100%" height="315" src="https://www.youtube.com/embed/bQVUaQDc9Q…" at bounding box center [386, 207] width 669 height 57
drag, startPoint x: 174, startPoint y: 182, endPoint x: 184, endPoint y: 179, distance: 10.7
click at [184, 179] on textarea "<iframe width="100%" height="315" src="https://www.youtube.com/embed/bQVUaQDc9Q…" at bounding box center [386, 207] width 669 height 57
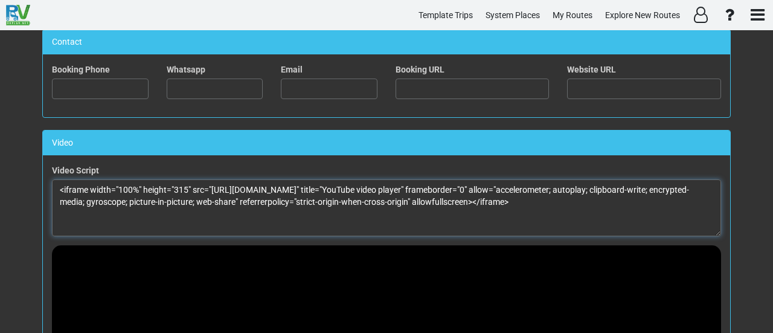
click at [173, 185] on textarea "<iframe width="100%" height="315" src="https://www.youtube.com/embed/bQVUaQDc9Q…" at bounding box center [386, 207] width 669 height 57
click at [184, 182] on textarea "<iframe width="100%" height="315" src="https://www.youtube.com/embed/bQVUaQDc9Q…" at bounding box center [386, 207] width 669 height 57
drag, startPoint x: 172, startPoint y: 189, endPoint x: 187, endPoint y: 187, distance: 15.2
click at [187, 187] on textarea "<iframe width="100%" height="315" src="https://www.youtube.com/embed/bQVUaQDc9Q…" at bounding box center [386, 207] width 669 height 57
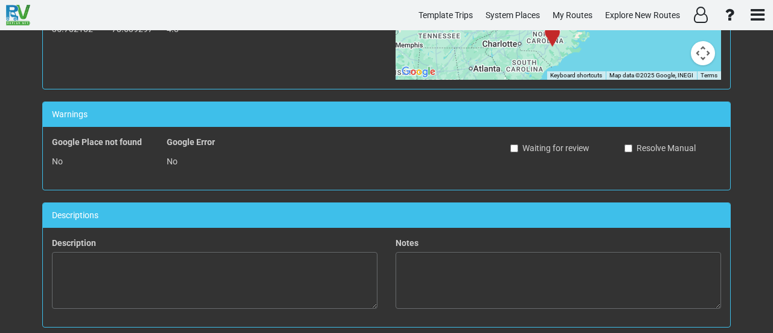
scroll to position [0, 0]
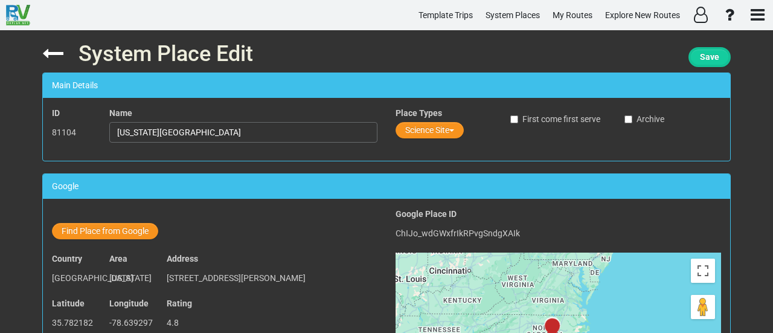
type textarea "<iframe width="100%" height="100%" src="https://www.youtube.com/embed/bQVUaQDc9…"
click at [711, 65] on button "Save" at bounding box center [710, 57] width 42 height 20
click at [712, 64] on button "Save" at bounding box center [710, 57] width 42 height 20
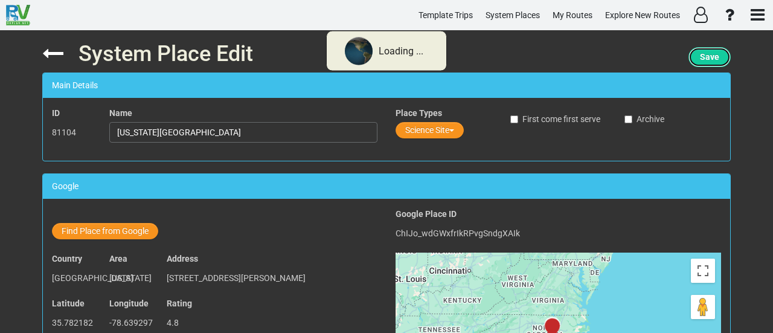
click at [712, 64] on button "Save" at bounding box center [710, 57] width 42 height 20
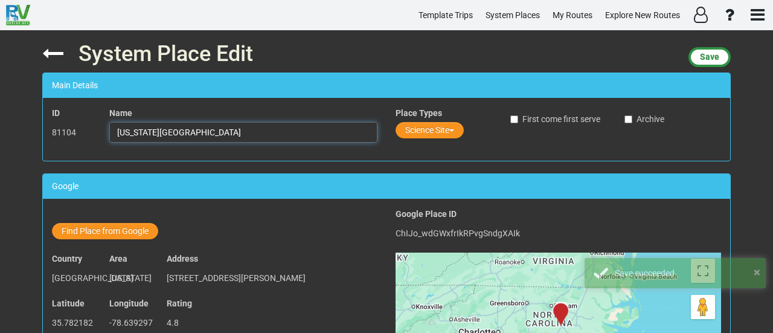
click at [196, 131] on input "North Carolina Museum of Natural Sciences" at bounding box center [243, 132] width 268 height 21
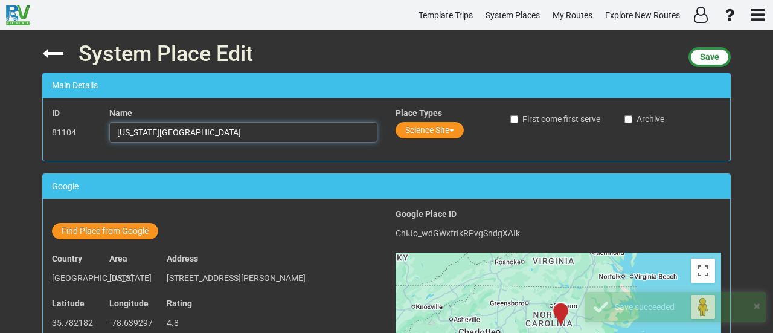
click at [196, 131] on input "North Carolina Museum of Natural Sciences" at bounding box center [243, 132] width 268 height 21
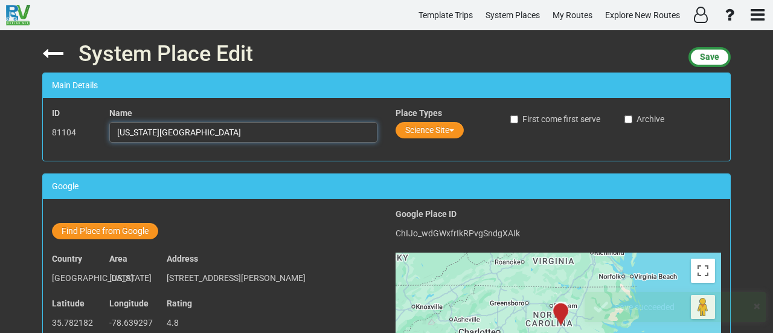
click at [196, 131] on input "North Carolina Museum of Natural Sciences" at bounding box center [243, 132] width 268 height 21
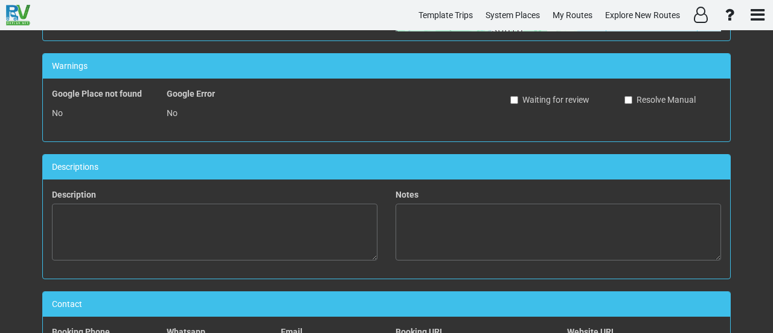
scroll to position [483, 0]
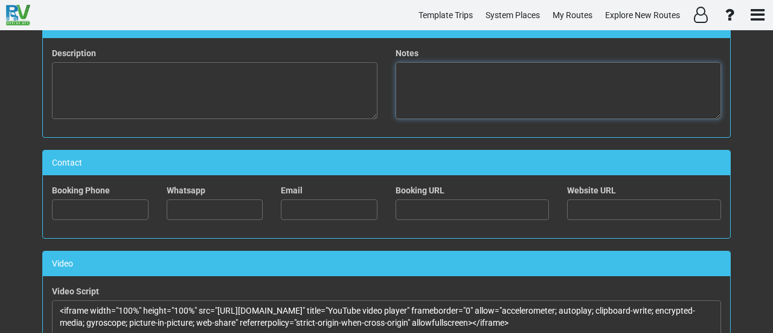
click at [499, 74] on textarea at bounding box center [559, 90] width 326 height 57
paste textarea "Discover dinosaurs, live animals, and hands-on science at the North Carolina Mu…"
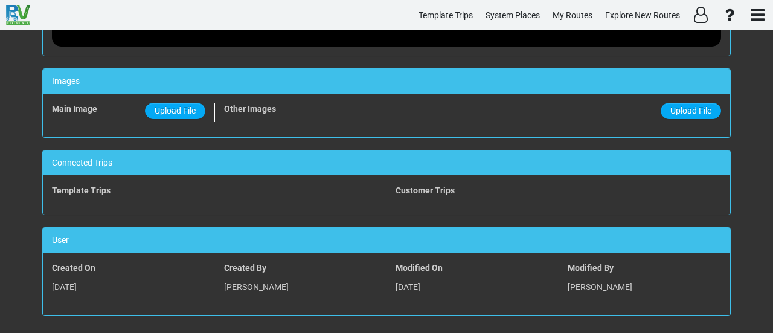
scroll to position [0, 0]
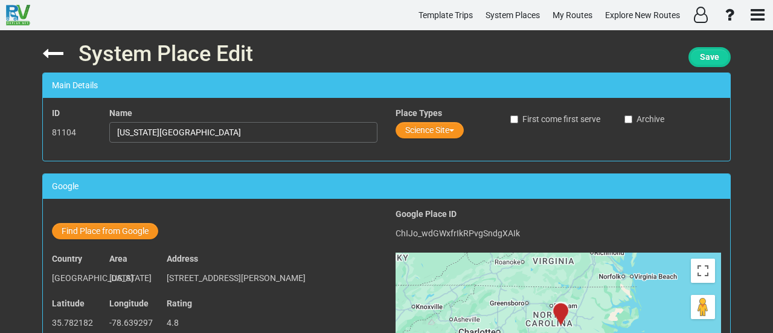
type textarea "Discover dinosaurs, live animals, and hands-on science at the North Carolina Mu…"
click at [712, 57] on span "Save" at bounding box center [709, 57] width 19 height 10
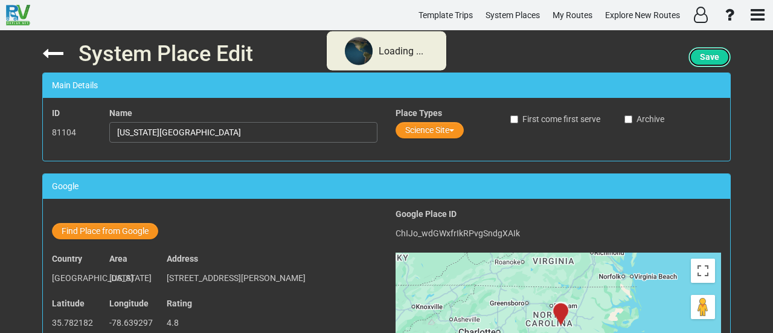
click at [712, 57] on span "Save" at bounding box center [709, 57] width 19 height 10
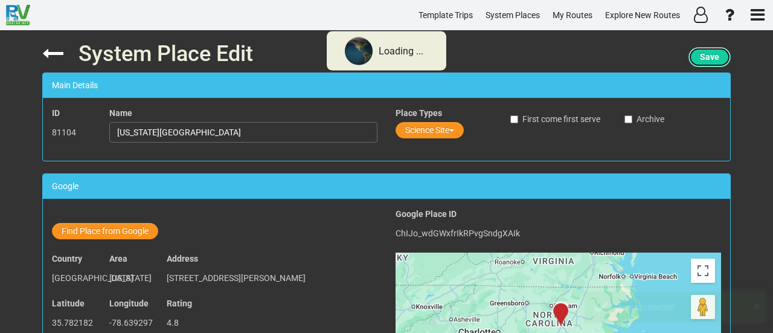
click at [713, 58] on span "Save" at bounding box center [709, 57] width 19 height 10
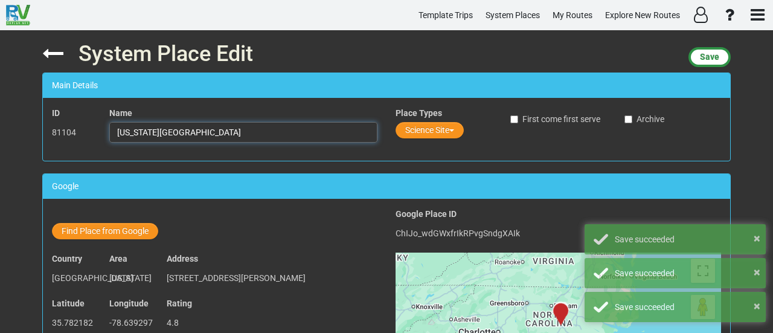
click at [267, 135] on input "North Carolina Museum of Natural Sciences" at bounding box center [243, 132] width 268 height 21
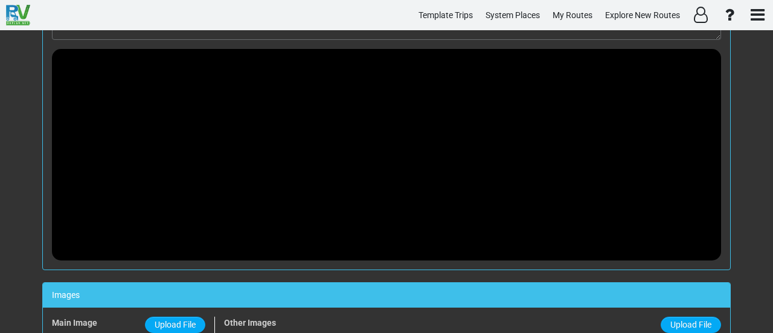
scroll to position [1014, 0]
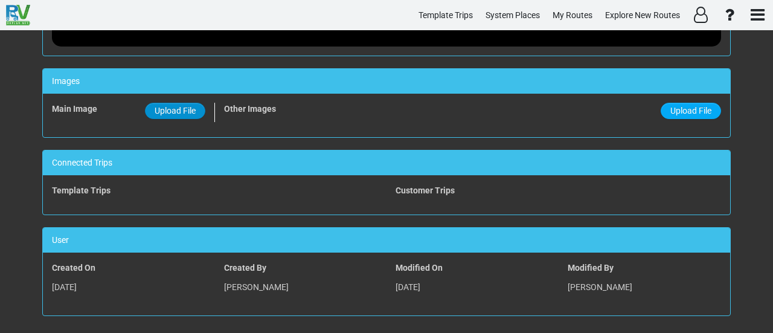
click at [184, 109] on span "Upload File" at bounding box center [175, 111] width 41 height 10
click at [0, 0] on input "Upload File" at bounding box center [0, 0] width 0 height 0
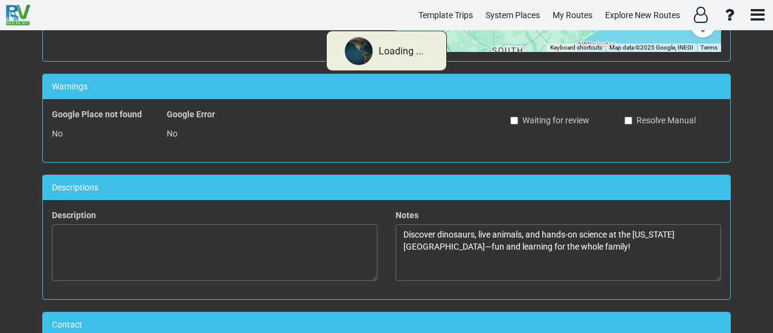
scroll to position [0, 0]
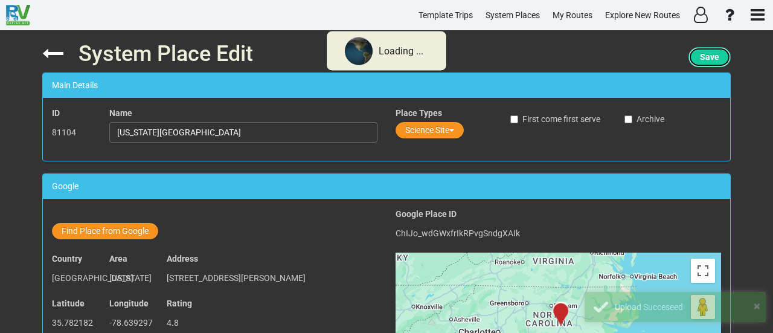
click at [715, 52] on button "Save" at bounding box center [710, 57] width 42 height 20
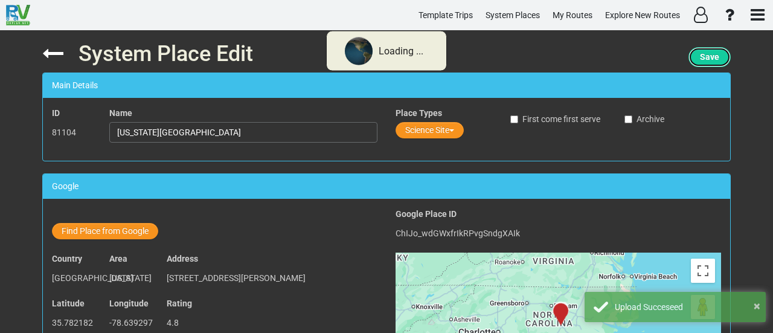
click at [712, 54] on button "Save" at bounding box center [710, 57] width 42 height 20
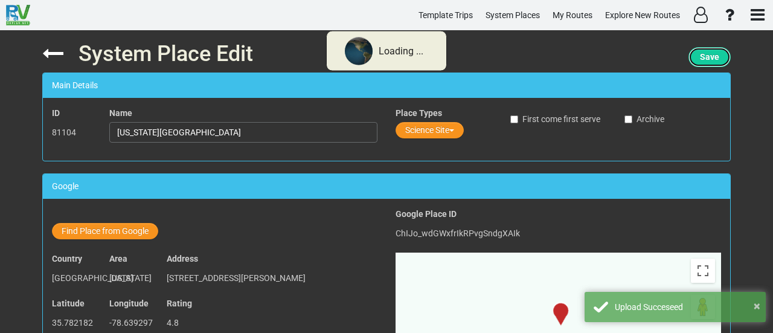
click at [712, 54] on span "Save" at bounding box center [709, 57] width 19 height 10
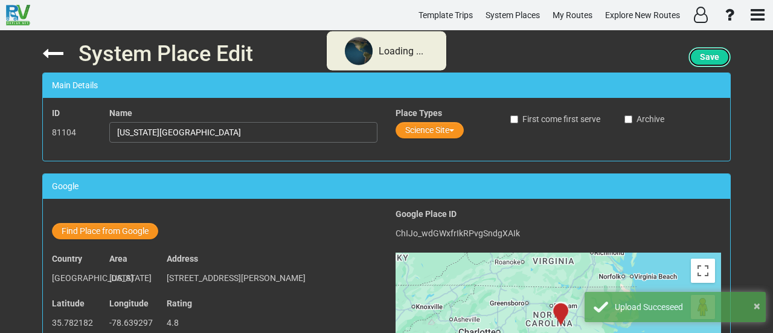
click at [710, 56] on span "Save" at bounding box center [709, 57] width 19 height 10
click at [703, 59] on span "Save" at bounding box center [709, 57] width 19 height 10
click at [701, 59] on span "Save" at bounding box center [709, 57] width 19 height 10
click at [185, 138] on input "North Carolina Museum of Natural Sciences" at bounding box center [243, 132] width 268 height 21
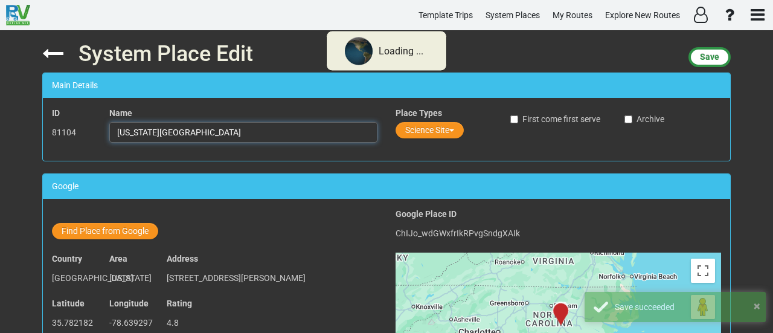
click at [185, 138] on input "North Carolina Museum of Natural Sciences" at bounding box center [243, 132] width 268 height 21
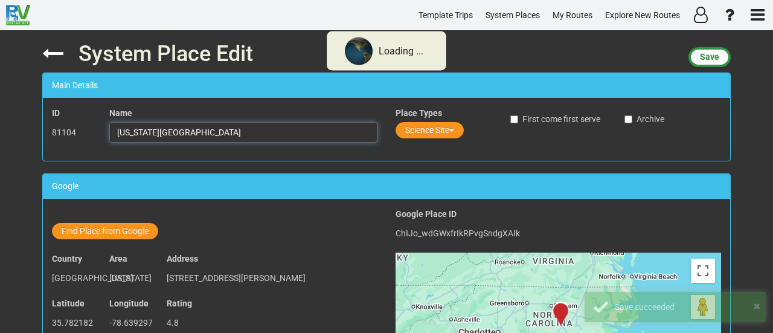
click at [185, 138] on input "North Carolina Museum of Natural Sciences" at bounding box center [243, 132] width 268 height 21
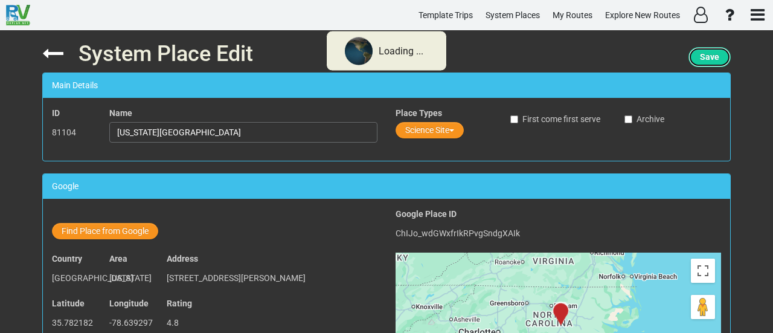
click at [711, 56] on span "Save" at bounding box center [709, 57] width 19 height 10
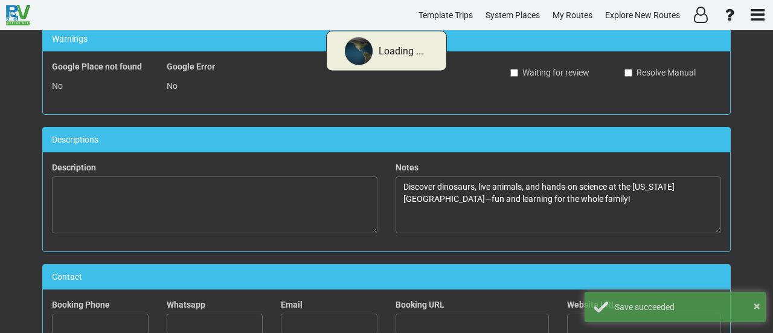
scroll to position [725, 0]
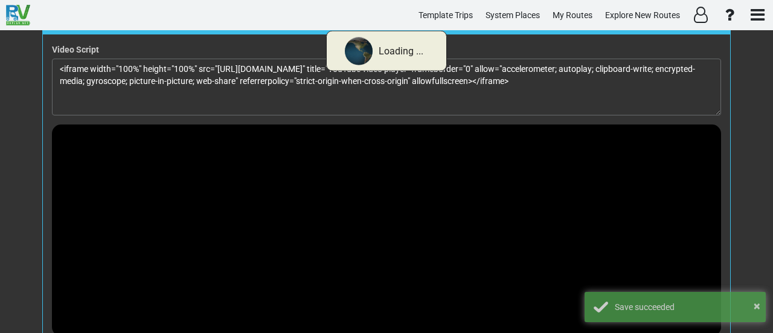
drag, startPoint x: 758, startPoint y: 222, endPoint x: 741, endPoint y: 285, distance: 65.1
click at [744, 285] on div "System Place Edit Save Main Details ID 81104 Name North Carolina Museum of Natu…" at bounding box center [386, 181] width 773 height 303
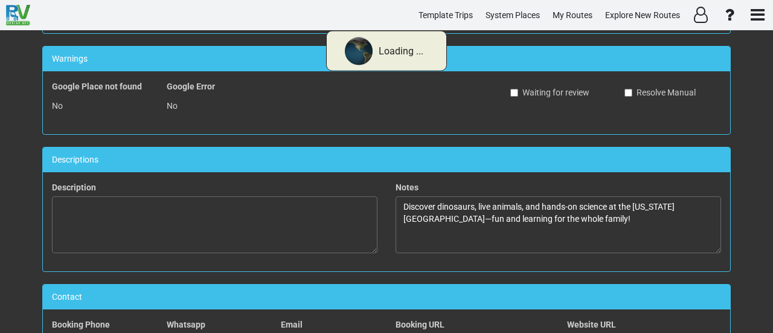
scroll to position [0, 0]
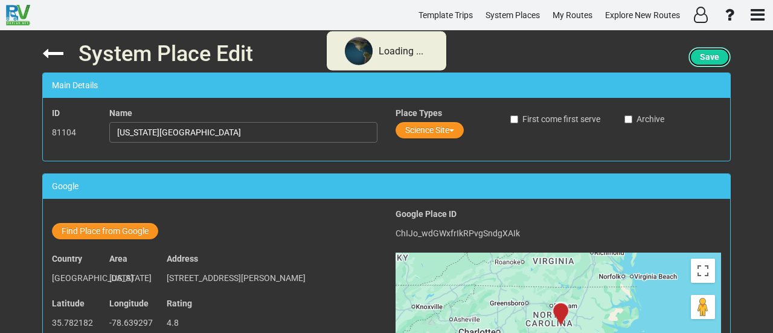
click at [715, 53] on span "Save" at bounding box center [709, 57] width 19 height 10
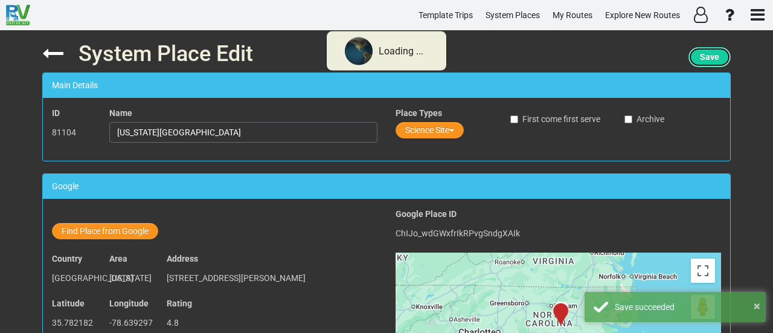
click at [714, 57] on span "Save" at bounding box center [709, 57] width 19 height 10
click at [713, 57] on span "Save" at bounding box center [709, 57] width 19 height 10
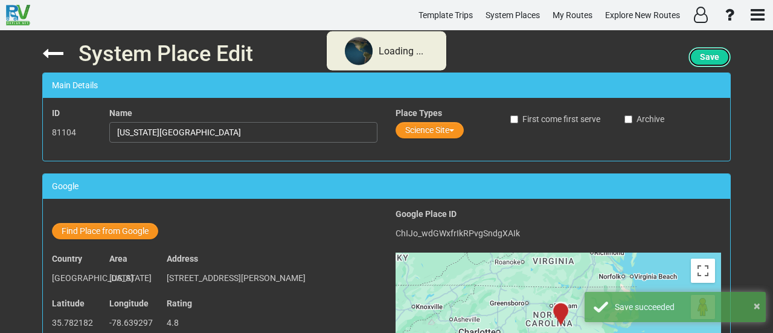
click at [713, 57] on span "Save" at bounding box center [709, 57] width 19 height 10
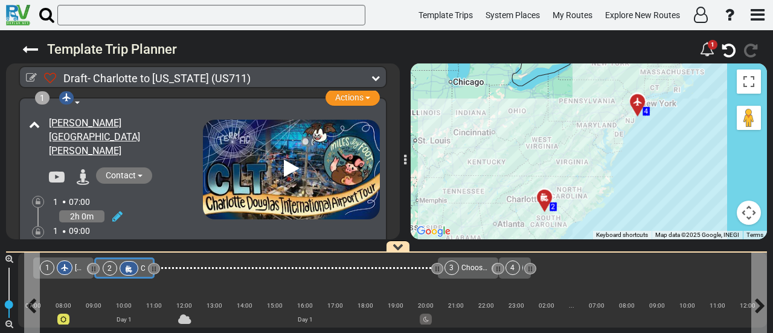
click at [126, 265] on icon at bounding box center [129, 269] width 10 height 8
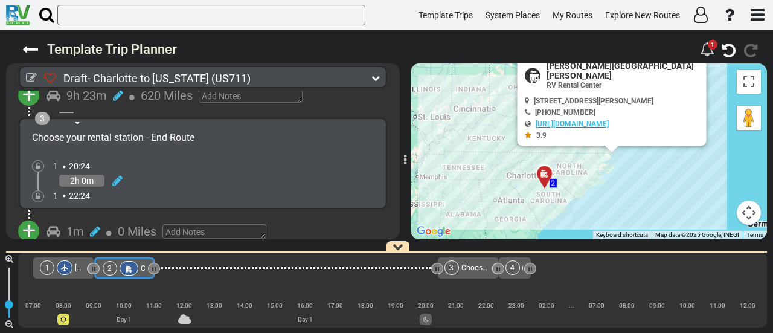
scroll to position [367, 0]
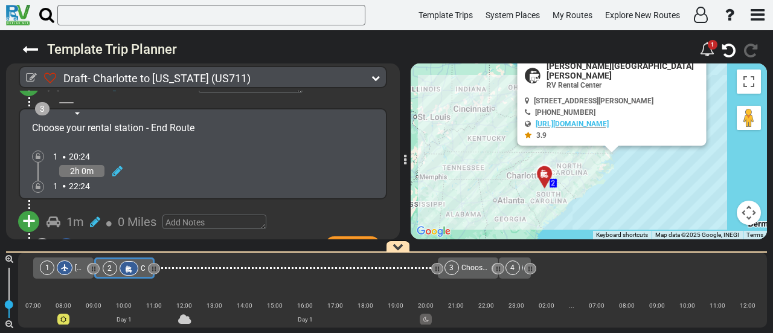
click at [117, 268] on div "2" at bounding box center [122, 268] width 38 height 15
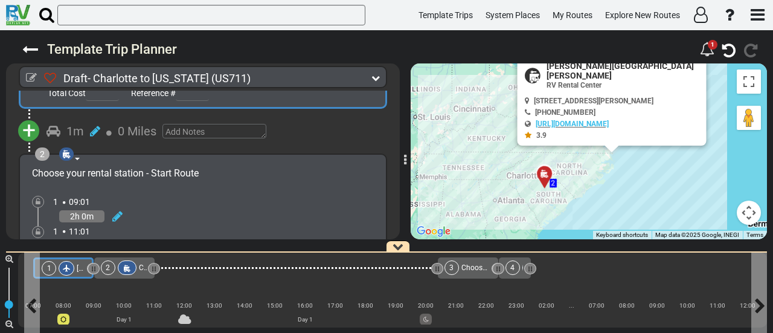
click at [68, 268] on div at bounding box center [67, 268] width 16 height 15
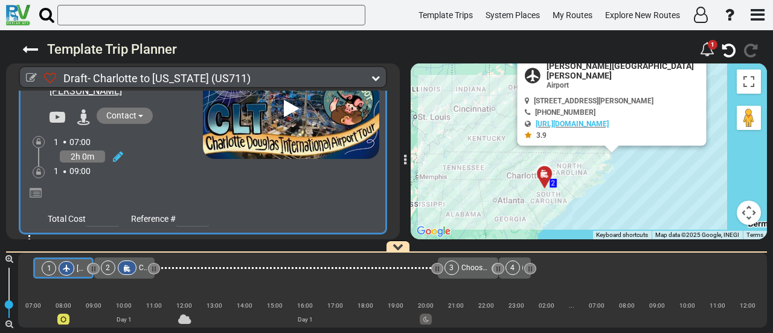
scroll to position [0, 0]
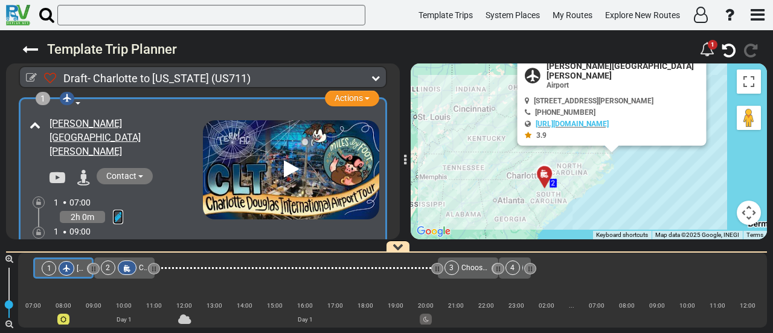
click at [118, 211] on icon at bounding box center [118, 217] width 10 height 12
click at [103, 193] on icon at bounding box center [101, 202] width 11 height 19
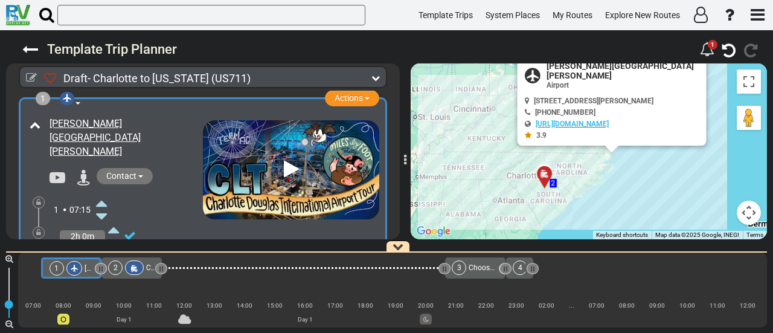
click at [103, 193] on icon at bounding box center [101, 202] width 11 height 19
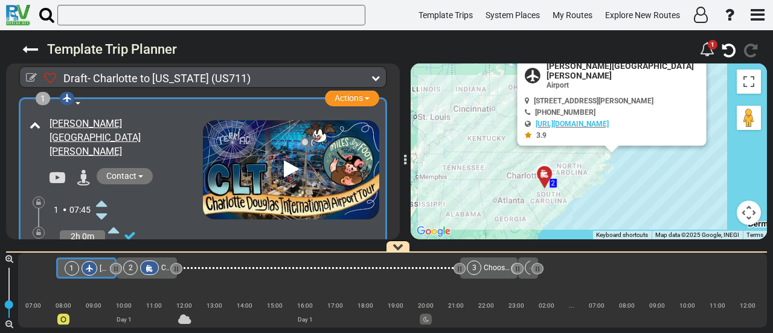
click at [103, 193] on icon at bounding box center [101, 202] width 11 height 19
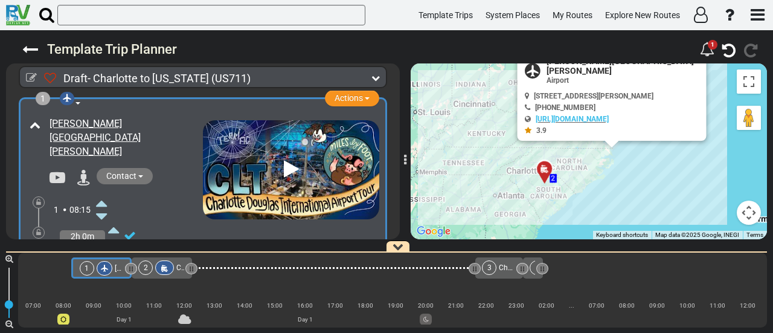
click at [103, 193] on icon at bounding box center [101, 202] width 11 height 19
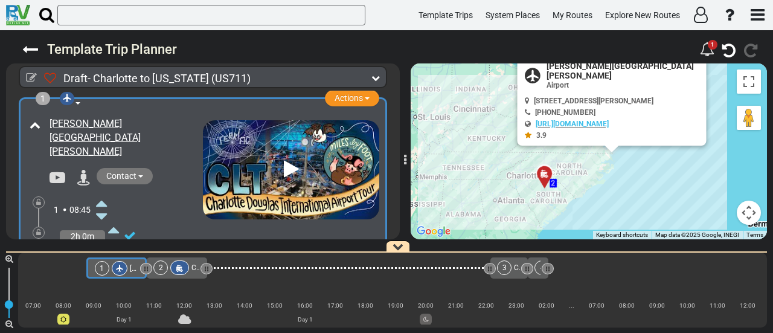
click at [102, 193] on icon at bounding box center [101, 202] width 11 height 19
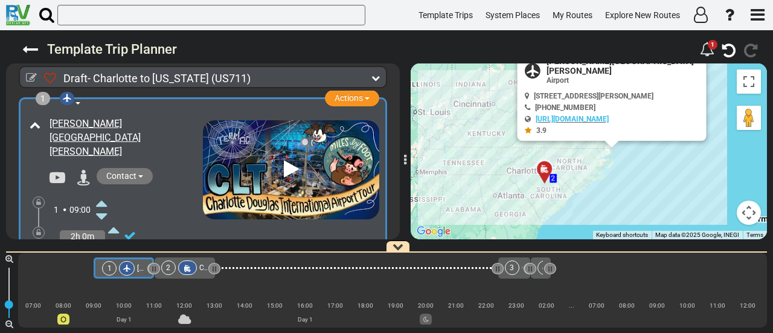
click at [100, 193] on icon at bounding box center [101, 202] width 11 height 19
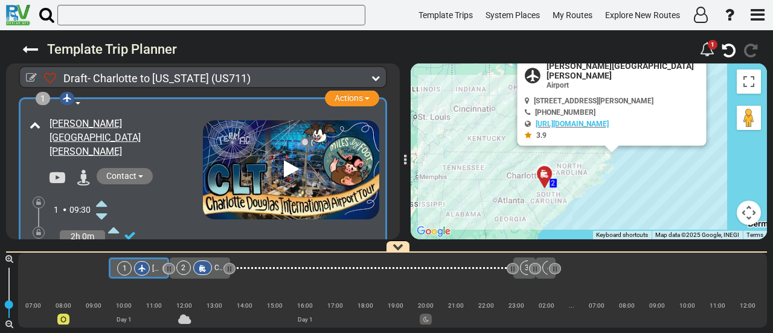
click at [100, 193] on icon at bounding box center [101, 202] width 11 height 19
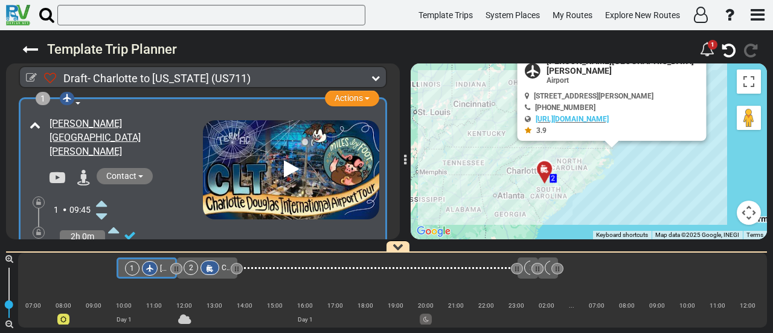
click at [100, 193] on icon at bounding box center [101, 202] width 11 height 19
click at [211, 265] on div at bounding box center [217, 267] width 19 height 15
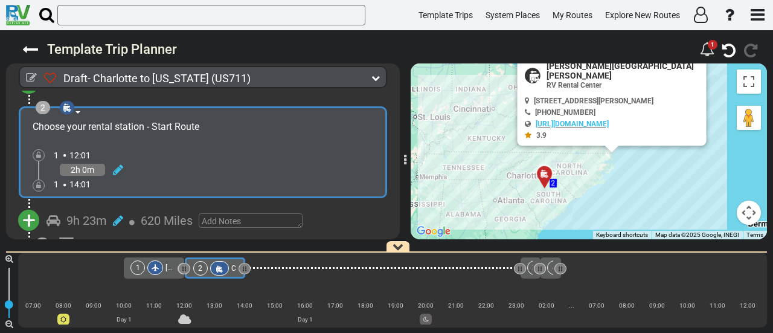
scroll to position [276, 0]
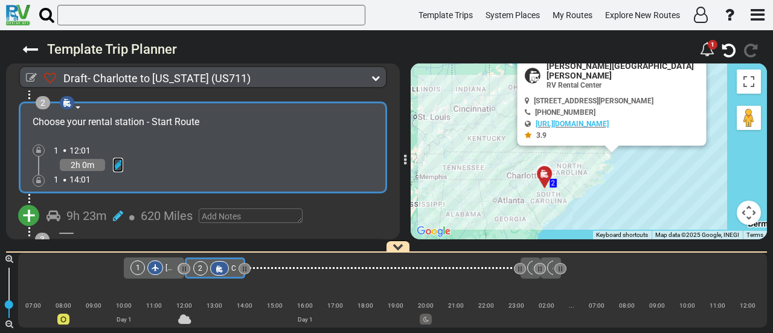
click at [120, 159] on icon at bounding box center [118, 165] width 10 height 12
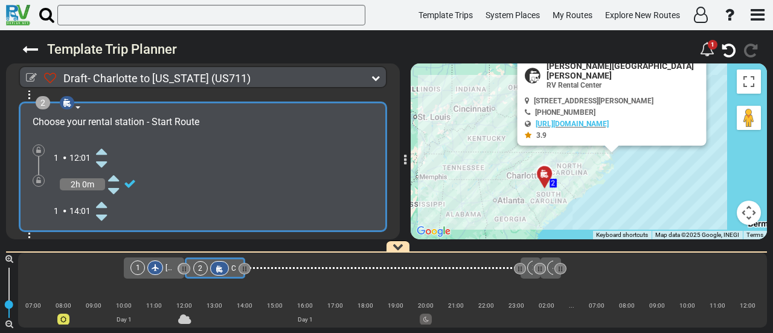
click at [103, 141] on icon at bounding box center [101, 150] width 11 height 19
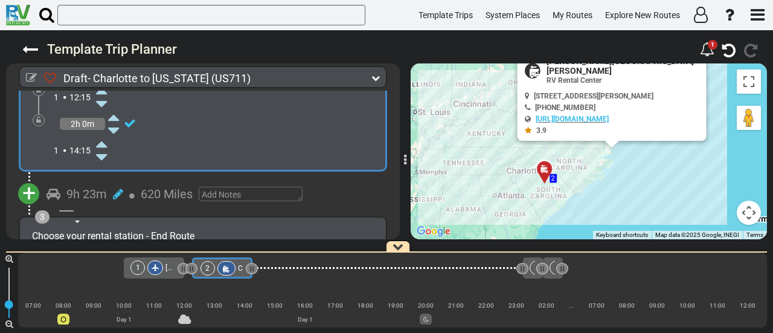
click at [34, 179] on span "+" at bounding box center [28, 193] width 13 height 28
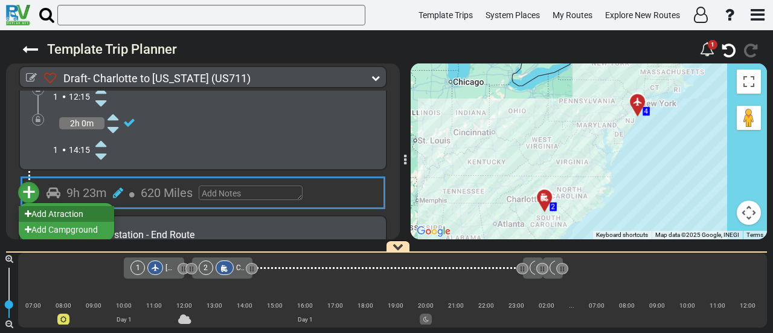
scroll to position [396, 0]
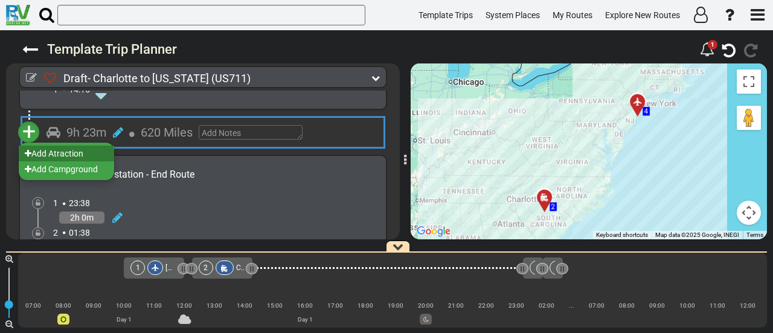
click at [75, 146] on li "Add Atraction" at bounding box center [66, 154] width 95 height 16
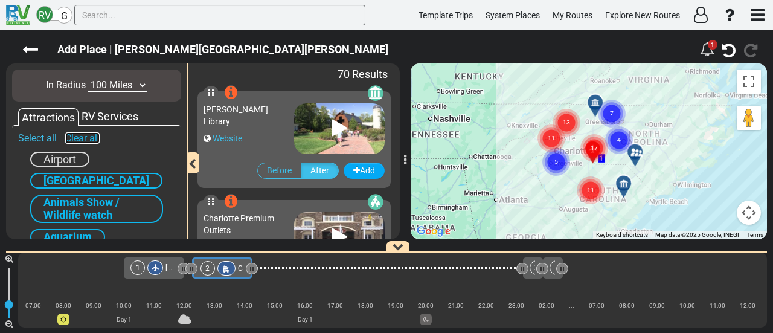
click at [88, 136] on link "Clear all" at bounding box center [82, 137] width 34 height 11
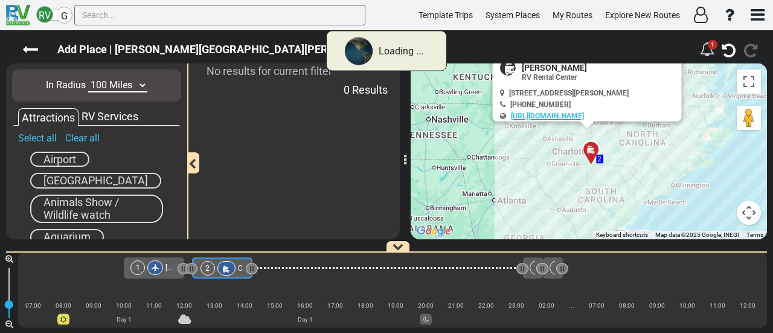
click at [110, 90] on select "10 Miles 50 Miles 100 Miles 250 Miles 500 Miles 1000 Miles" at bounding box center [117, 86] width 59 height 14
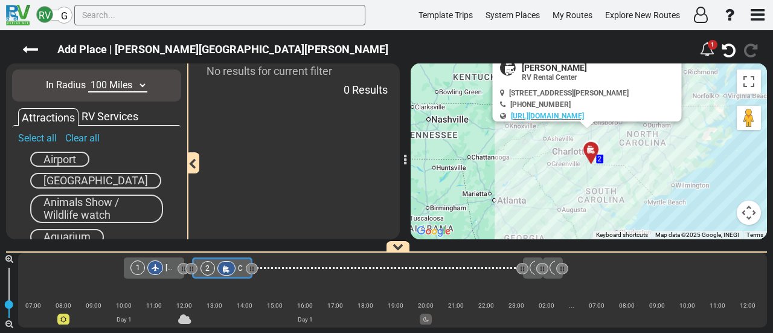
select select "number:10"
click at [88, 79] on select "10 Miles 50 Miles 100 Miles 250 Miles 500 Miles 1000 Miles" at bounding box center [117, 86] width 59 height 14
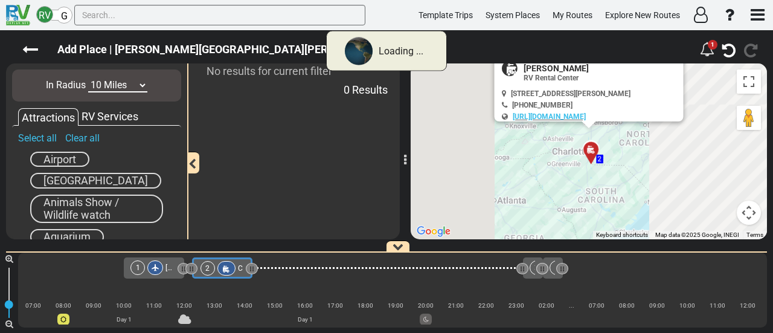
click at [101, 117] on div "RV Services" at bounding box center [110, 117] width 63 height 16
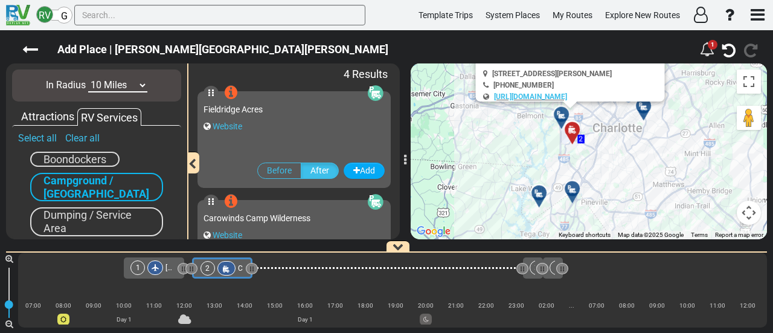
click at [84, 193] on div "Campground / Rv Park" at bounding box center [96, 187] width 133 height 28
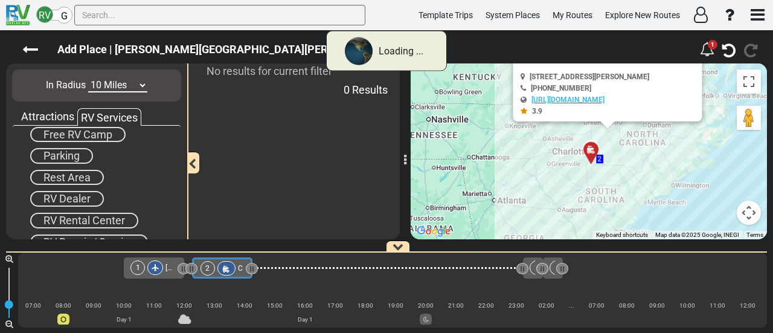
scroll to position [158, 0]
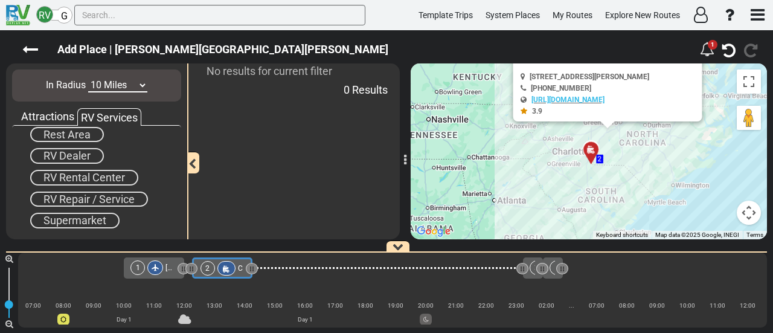
click at [93, 216] on span "Supermarket" at bounding box center [75, 220] width 63 height 13
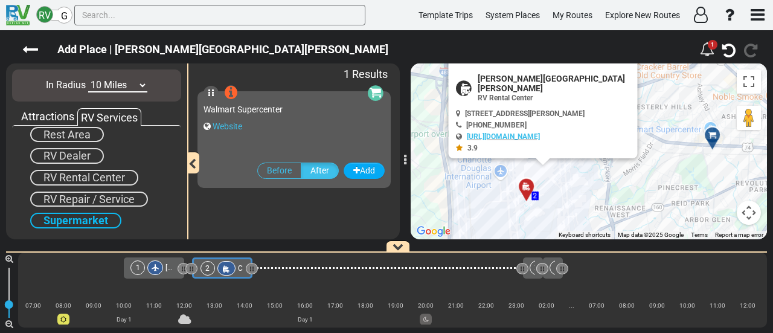
click at [627, 70] on button "Close" at bounding box center [623, 59] width 29 height 29
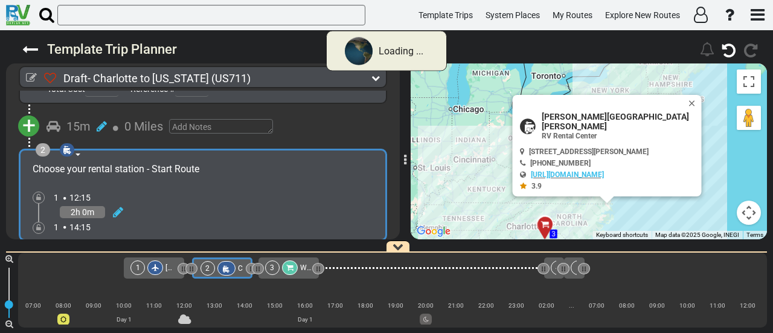
scroll to position [186, 0]
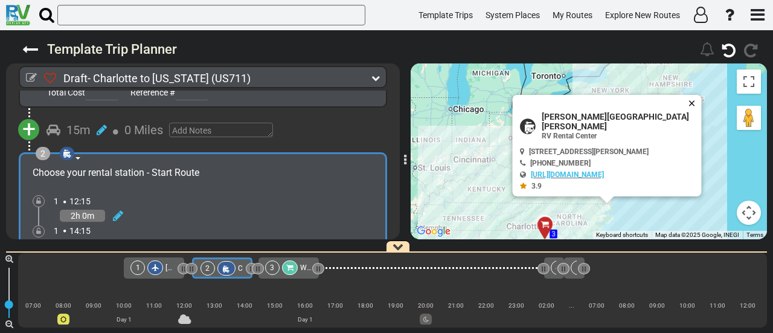
click at [694, 112] on button "Close" at bounding box center [695, 103] width 15 height 17
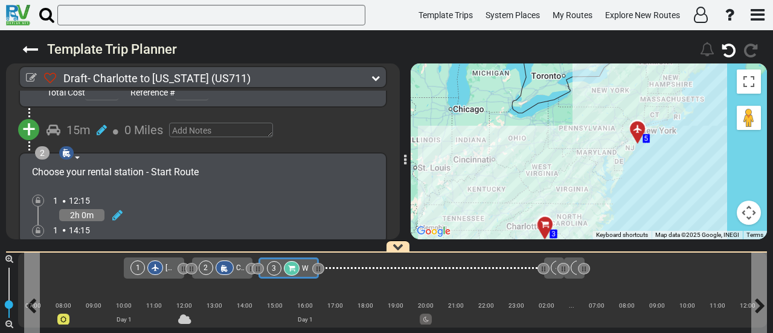
click at [291, 270] on icon at bounding box center [291, 268] width 7 height 7
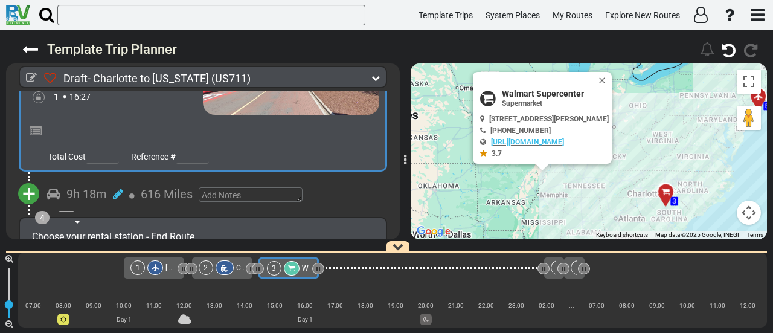
scroll to position [503, 0]
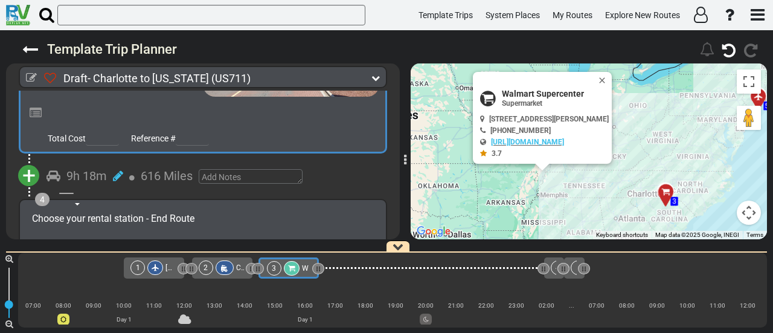
click at [25, 162] on span "+" at bounding box center [28, 176] width 13 height 28
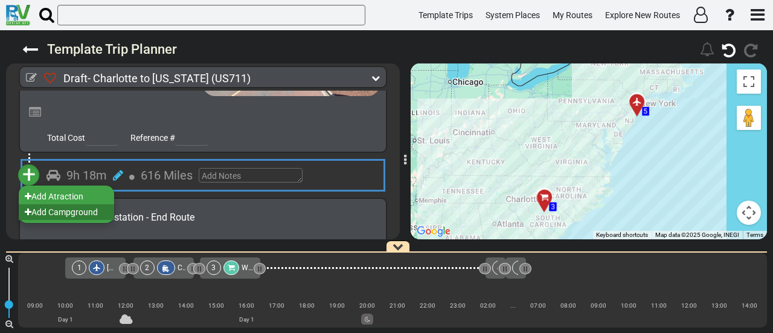
click at [81, 204] on li "Add Campground" at bounding box center [66, 212] width 95 height 16
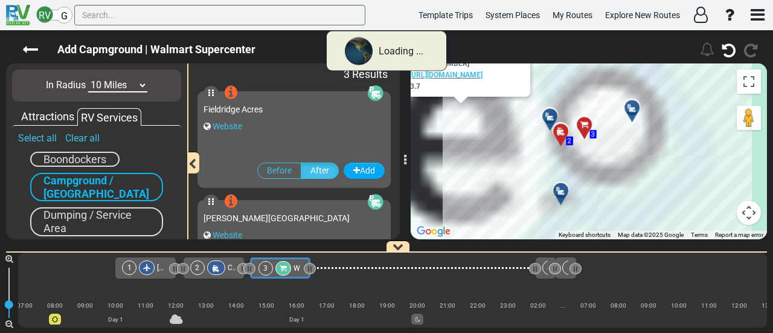
scroll to position [0, 0]
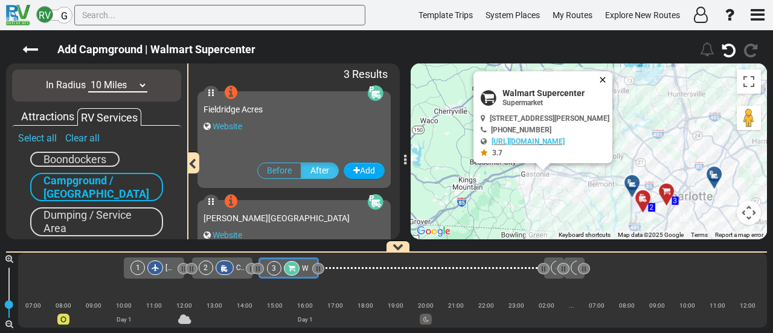
click at [613, 71] on button "Close" at bounding box center [605, 79] width 15 height 17
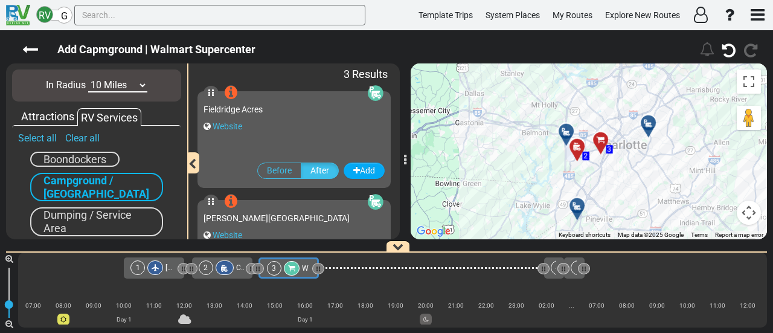
drag, startPoint x: 632, startPoint y: 160, endPoint x: 567, endPoint y: 109, distance: 83.0
click at [567, 109] on div "To activate drag with keyboard, press Alt + Enter. Once in keyboard drag state,…" at bounding box center [589, 151] width 356 height 176
click at [567, 135] on div at bounding box center [569, 138] width 20 height 19
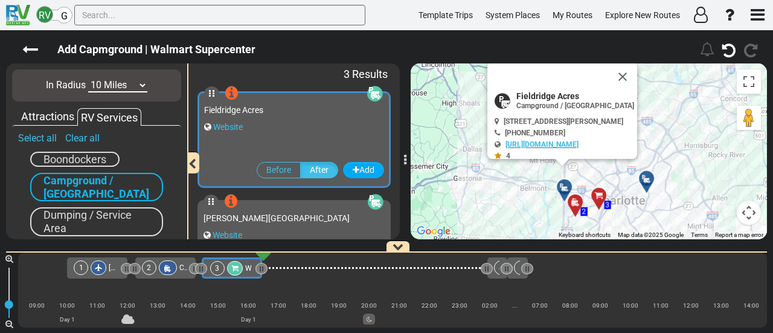
scroll to position [0, 59]
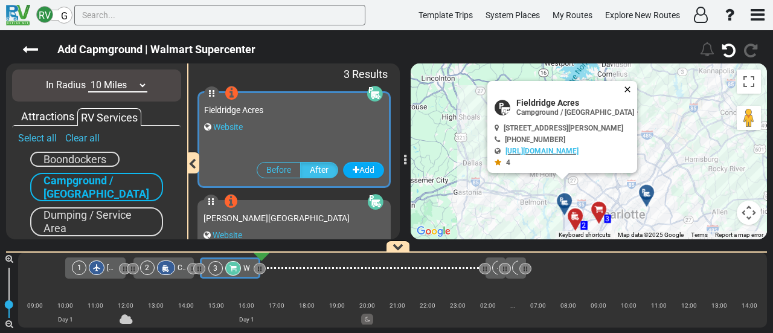
click at [635, 88] on button "Close" at bounding box center [630, 89] width 15 height 17
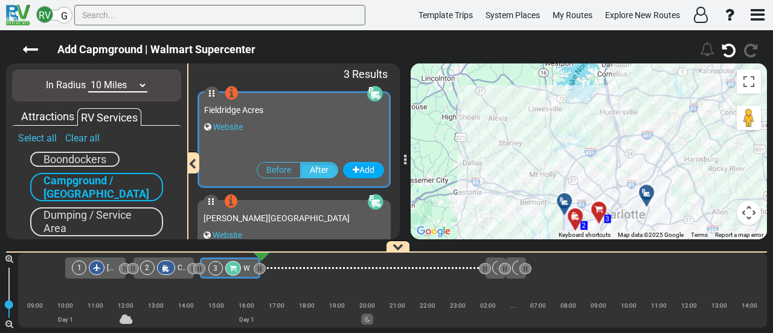
click at [647, 199] on div at bounding box center [651, 197] width 20 height 19
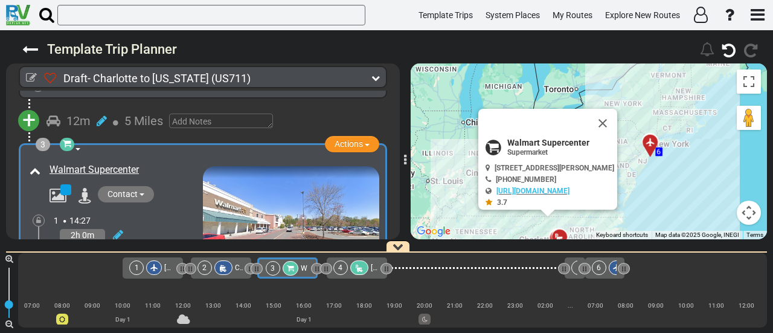
scroll to position [0, 0]
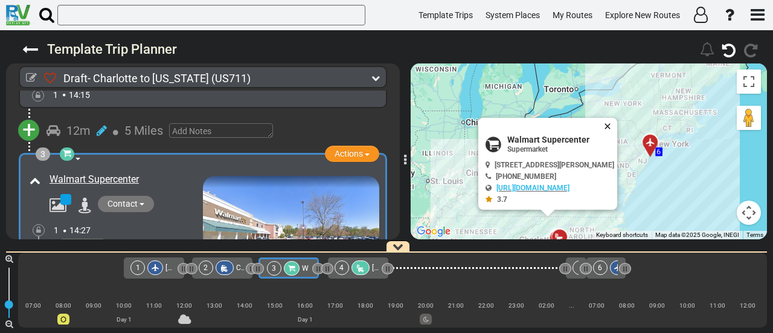
click at [618, 124] on button "Close" at bounding box center [610, 126] width 15 height 17
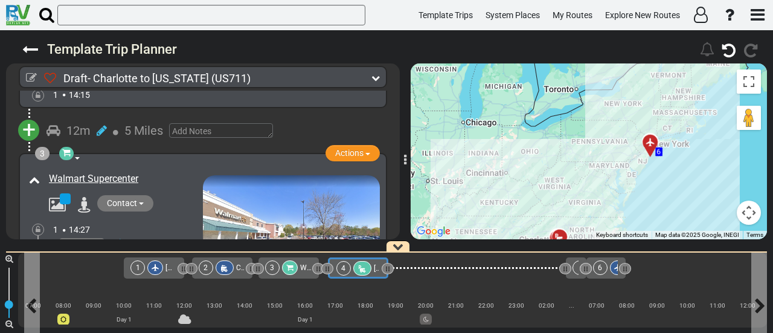
click at [360, 268] on icon at bounding box center [363, 269] width 10 height 8
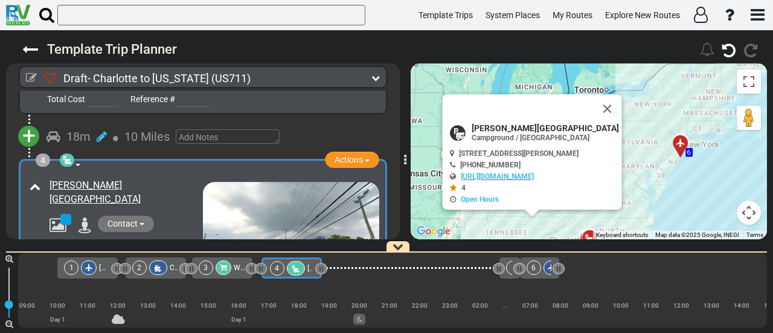
scroll to position [0, 68]
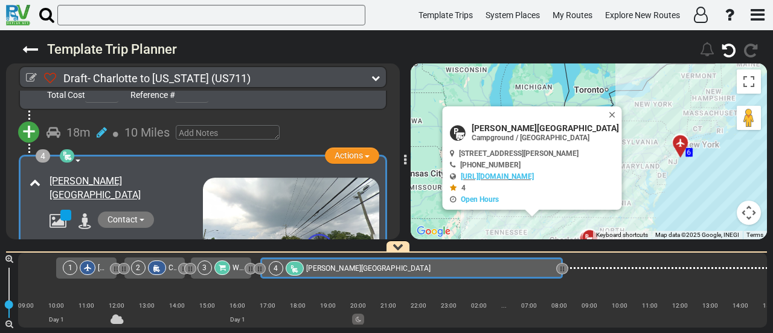
drag, startPoint x: 317, startPoint y: 268, endPoint x: 559, endPoint y: 292, distance: 244.1
click at [559, 292] on div "1 Charlotte Douglas International Airport" at bounding box center [392, 290] width 749 height 75
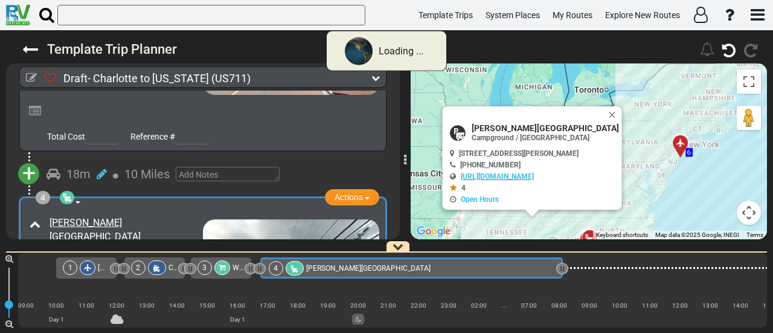
scroll to position [546, 0]
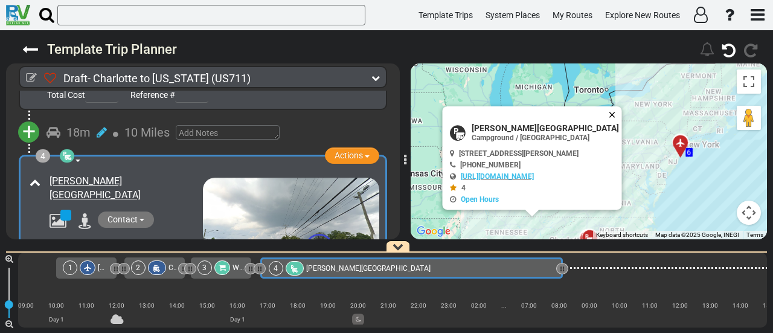
click at [609, 111] on button "Close" at bounding box center [615, 114] width 15 height 17
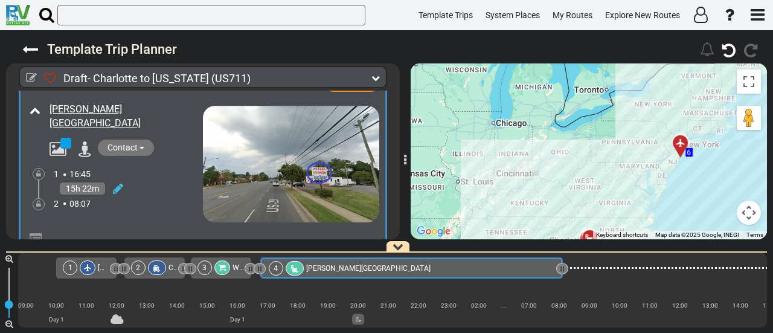
scroll to position [618, 0]
click at [118, 182] on icon at bounding box center [118, 188] width 10 height 12
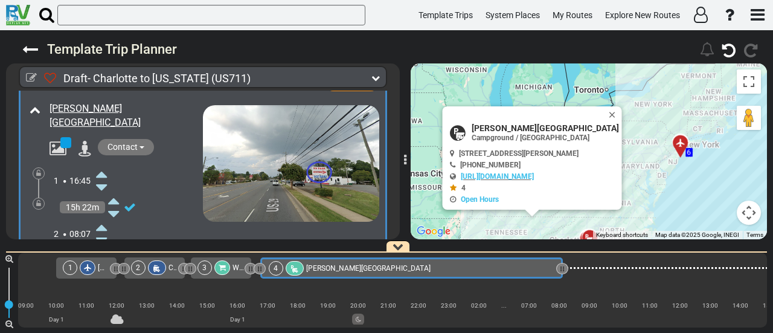
click at [102, 231] on icon at bounding box center [101, 240] width 11 height 19
click at [39, 200] on icon at bounding box center [38, 203] width 5 height 7
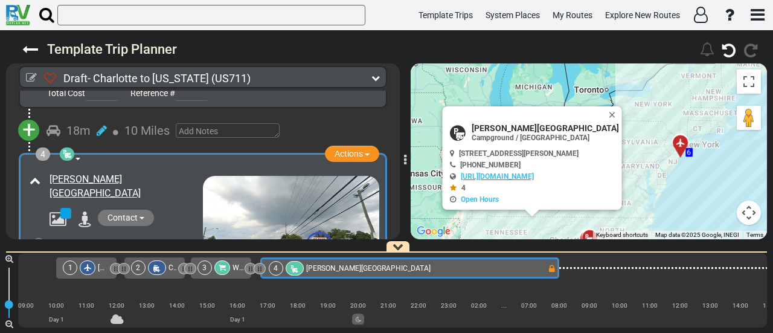
scroll to position [546, 0]
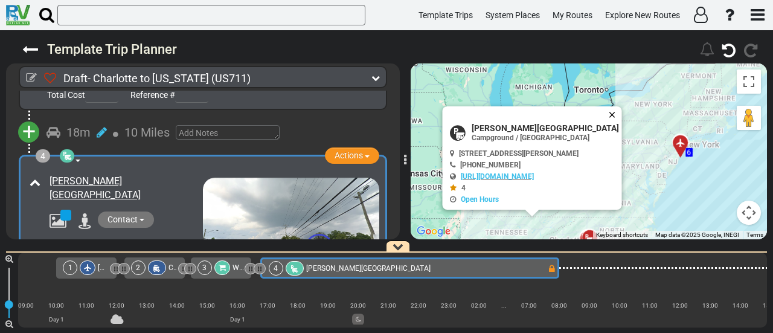
click at [608, 110] on button "Close" at bounding box center [615, 114] width 15 height 17
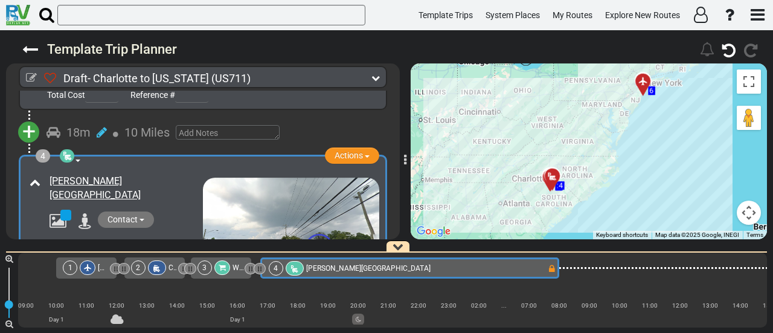
drag, startPoint x: 619, startPoint y: 138, endPoint x: 582, endPoint y: 72, distance: 76.0
click at [582, 72] on div "To activate drag with keyboard, press Alt + Enter. Once in keyboard drag state,…" at bounding box center [589, 151] width 356 height 176
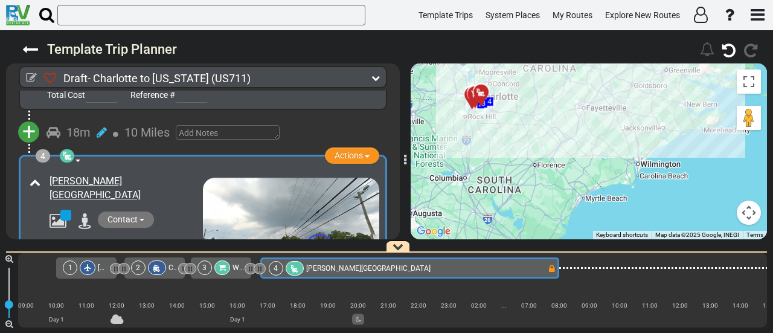
drag, startPoint x: 511, startPoint y: 147, endPoint x: 546, endPoint y: 187, distance: 52.7
click at [546, 187] on div "To activate drag with keyboard, press Alt + Enter. Once in keyboard drag state,…" at bounding box center [589, 151] width 356 height 176
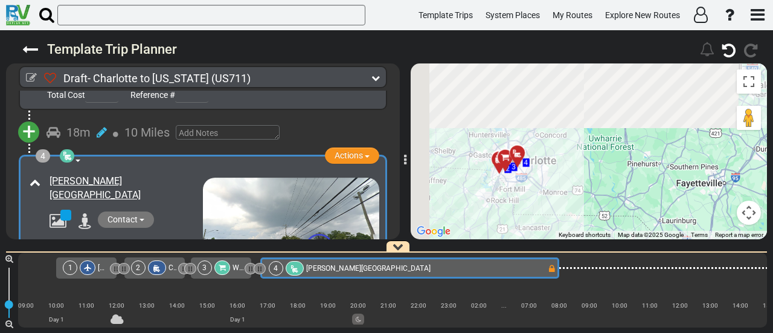
drag, startPoint x: 497, startPoint y: 134, endPoint x: 560, endPoint y: 214, distance: 102.9
click at [560, 214] on div "To activate drag with keyboard, press Alt + Enter. Once in keyboard drag state,…" at bounding box center [589, 151] width 356 height 176
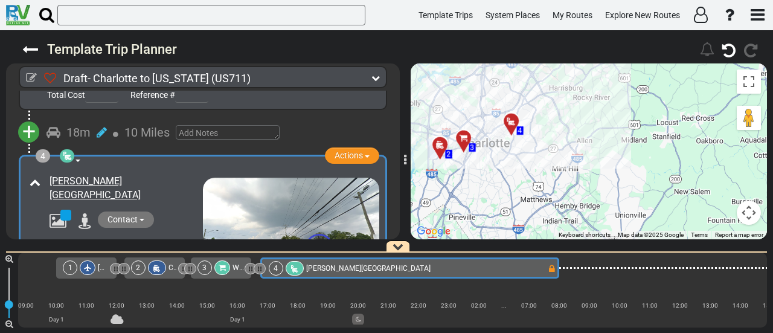
drag, startPoint x: 508, startPoint y: 126, endPoint x: 593, endPoint y: 202, distance: 114.3
click at [593, 202] on div "To activate drag with keyboard, press Alt + Enter. Once in keyboard drag state,…" at bounding box center [589, 151] width 356 height 176
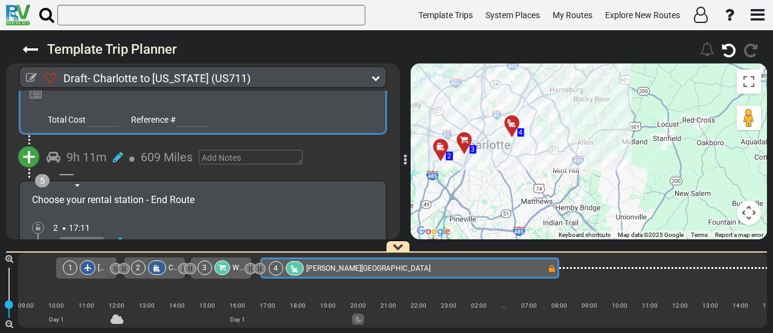
scroll to position [763, 0]
click at [25, 142] on span "+" at bounding box center [28, 156] width 13 height 28
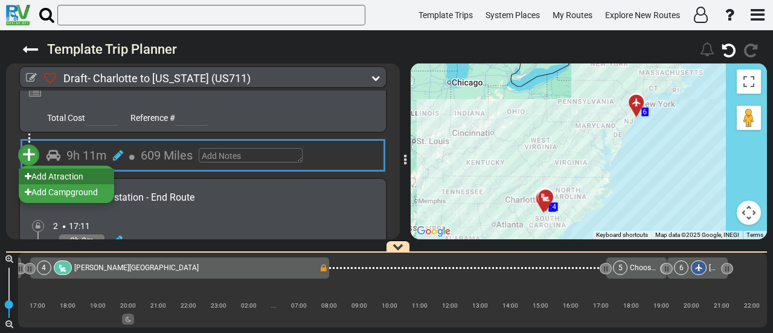
click at [73, 169] on li "Add Atraction" at bounding box center [66, 177] width 95 height 16
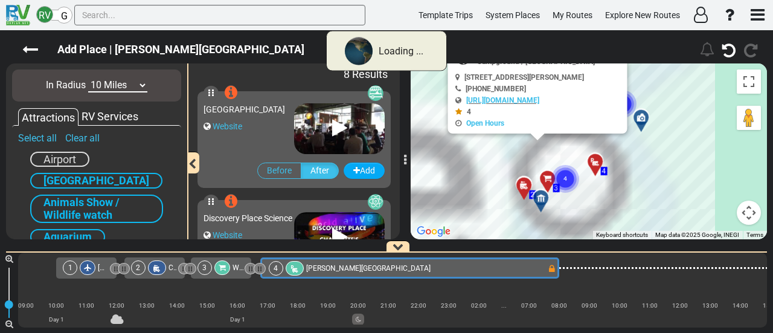
scroll to position [0, 68]
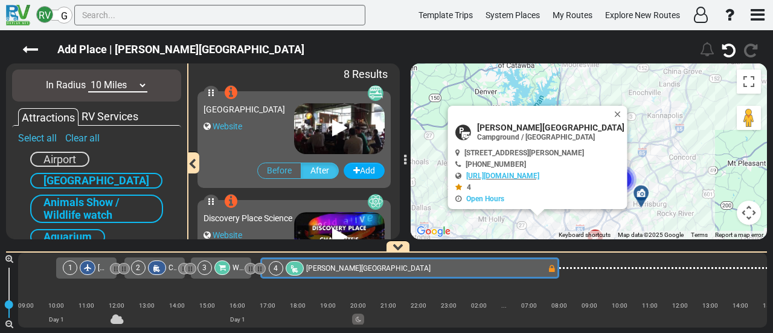
click at [613, 109] on button "Close" at bounding box center [620, 114] width 15 height 17
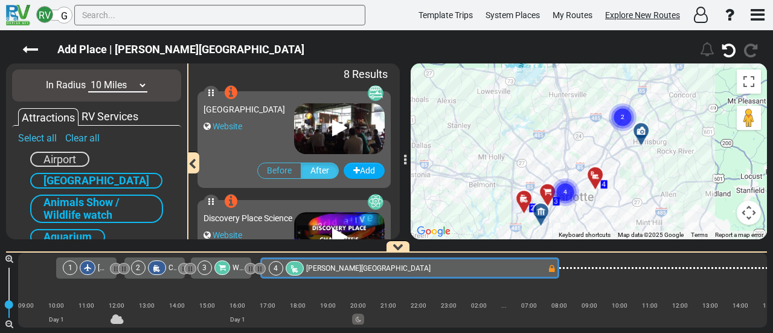
drag, startPoint x: 612, startPoint y: 111, endPoint x: 607, endPoint y: 19, distance: 92.6
click at [607, 19] on div "RV G Template Trips System Places My Routes Explore New Routes" at bounding box center [386, 166] width 773 height 333
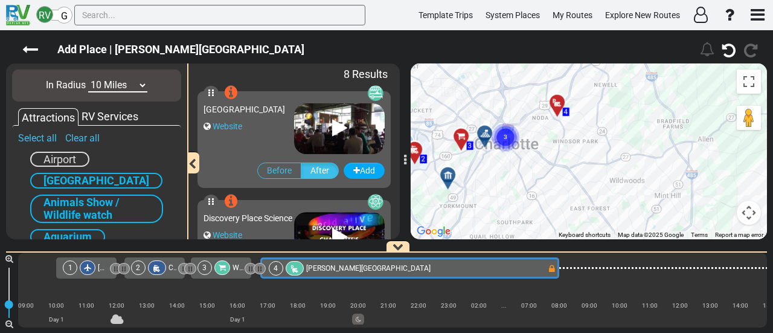
drag, startPoint x: 540, startPoint y: 177, endPoint x: 645, endPoint y: 202, distance: 108.0
click at [645, 202] on div "To activate drag with keyboard, press Alt + Enter. Once in keyboard drag state,…" at bounding box center [589, 151] width 356 height 176
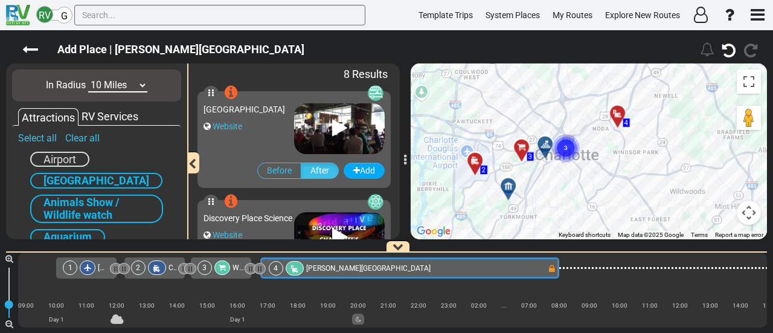
click at [544, 141] on icon at bounding box center [546, 145] width 12 height 10
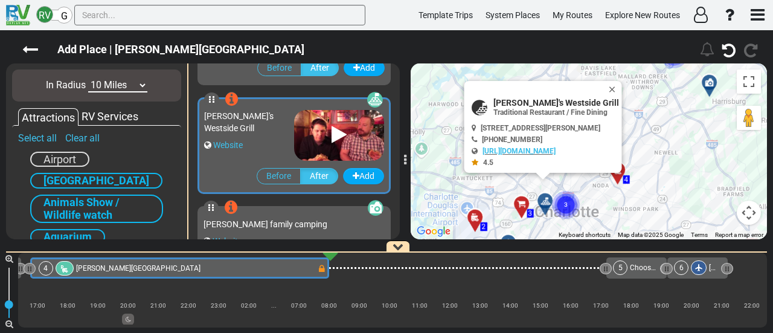
scroll to position [324, 0]
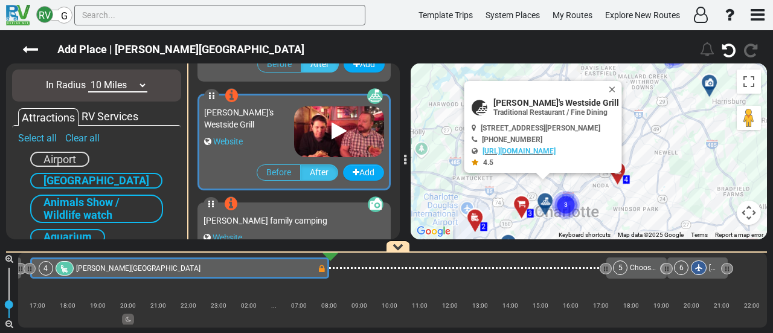
drag, startPoint x: 621, startPoint y: 82, endPoint x: 633, endPoint y: 91, distance: 15.1
click at [621, 82] on button "Close" at bounding box center [615, 89] width 15 height 17
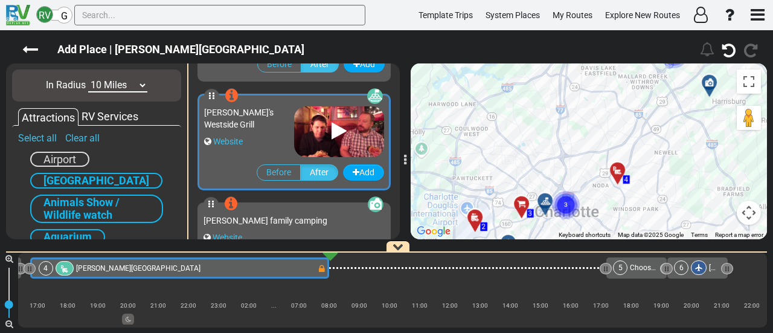
click at [712, 81] on div at bounding box center [709, 81] width 21 height 21
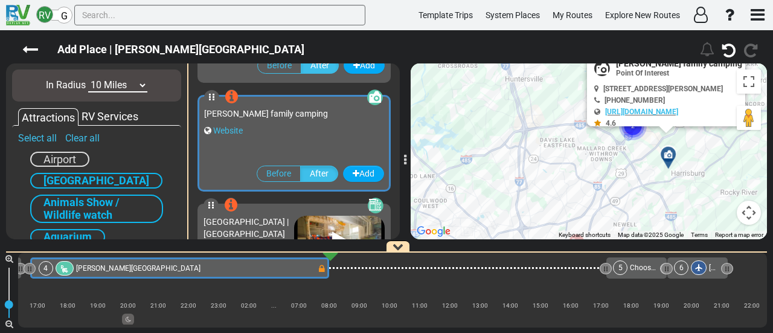
scroll to position [433, 0]
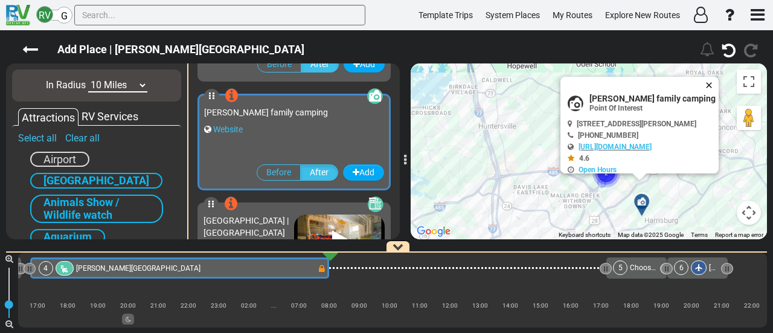
click at [719, 82] on button "Close" at bounding box center [712, 85] width 15 height 17
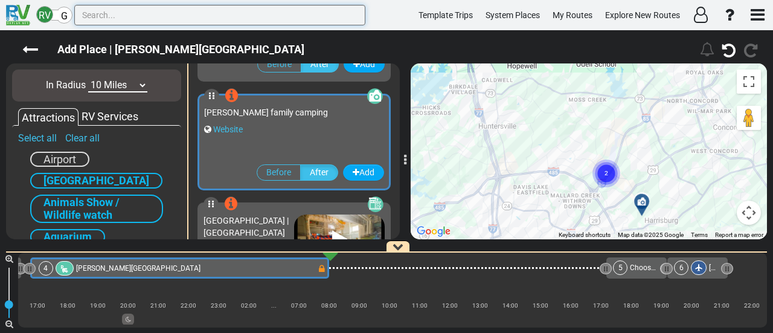
click at [179, 19] on input "text" at bounding box center [219, 15] width 291 height 21
paste input "North Carolina Museum of Natural Sciences"
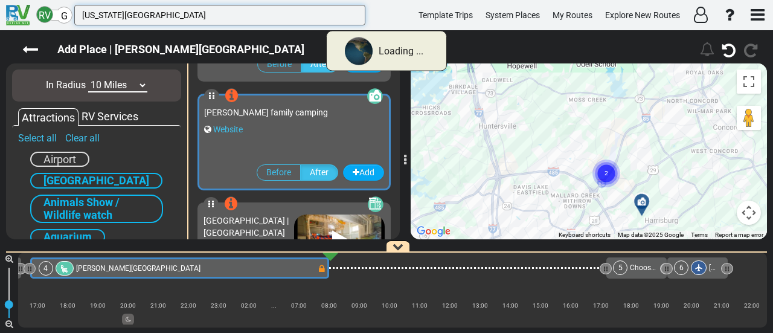
scroll to position [0, 0]
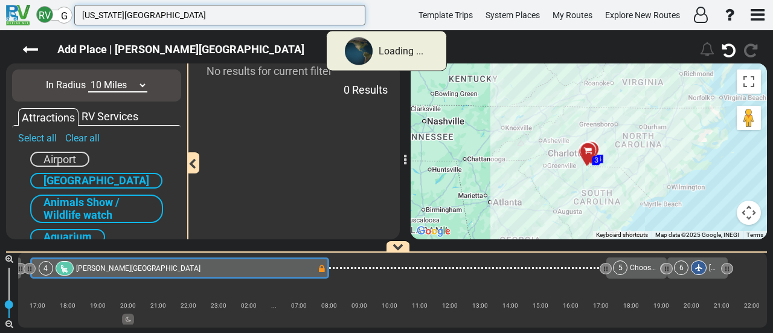
type input "North Carolina Museum of Natural Sciences"
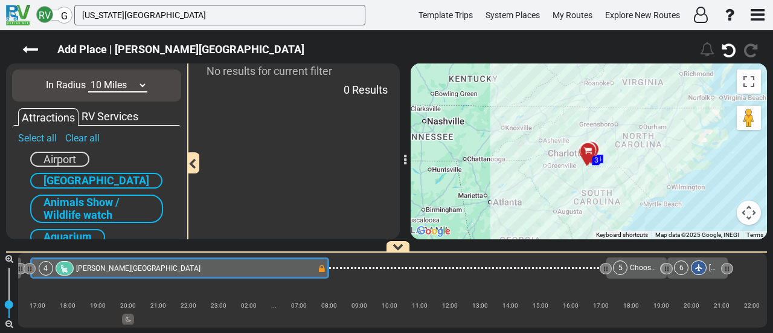
click at [132, 84] on select "10 Miles 50 Miles 100 Miles 250 Miles 500 Miles 1000 Miles" at bounding box center [117, 86] width 59 height 14
click at [88, 79] on select "10 Miles 50 Miles 100 Miles 250 Miles 500 Miles 1000 Miles" at bounding box center [117, 86] width 59 height 14
click at [105, 85] on select "10 Miles 50 Miles 100 Miles 250 Miles 500 Miles 1000 Miles" at bounding box center [117, 86] width 59 height 14
click at [88, 79] on select "10 Miles 50 Miles 100 Miles 250 Miles 500 Miles 1000 Miles" at bounding box center [117, 86] width 59 height 14
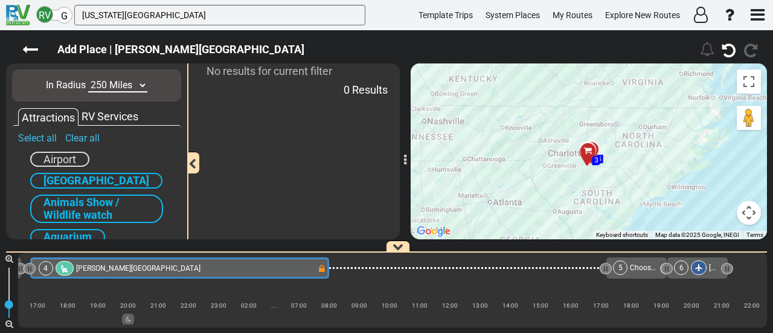
click at [123, 86] on select "10 Miles 50 Miles 100 Miles 250 Miles 500 Miles 1000 Miles" at bounding box center [117, 86] width 59 height 14
select select "number:500"
click at [88, 79] on select "10 Miles 50 Miles 100 Miles 250 Miles 500 Miles 1000 Miles" at bounding box center [117, 86] width 59 height 14
drag, startPoint x: 181, startPoint y: 15, endPoint x: 76, endPoint y: 18, distance: 105.8
click at [76, 18] on input "North Carolina Museum of Natural Sciences" at bounding box center [219, 15] width 291 height 21
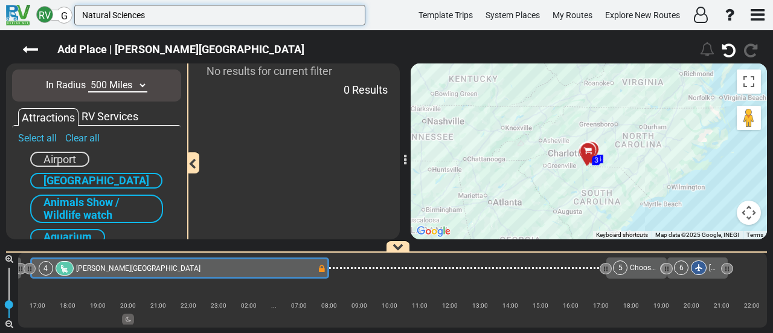
click at [84, 14] on input "Natural Sciences" at bounding box center [219, 15] width 291 height 21
type input "Natural Sciences"
click at [118, 86] on select "10 Miles 50 Miles 100 Miles 250 Miles 500 Miles 1000 Miles" at bounding box center [117, 86] width 59 height 14
select select "number:100"
click at [88, 79] on select "10 Miles 50 Miles 100 Miles 250 Miles 500 Miles 1000 Miles" at bounding box center [117, 86] width 59 height 14
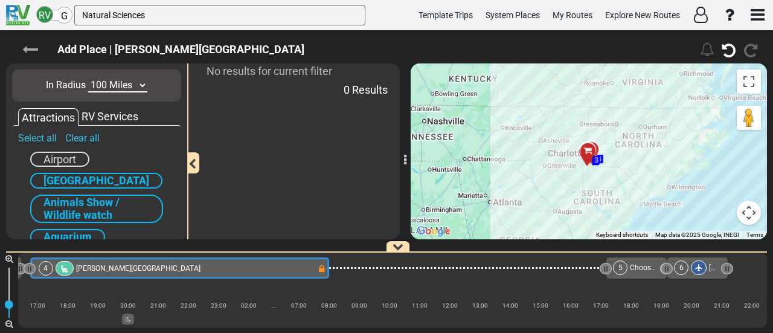
click at [31, 54] on icon at bounding box center [30, 50] width 16 height 16
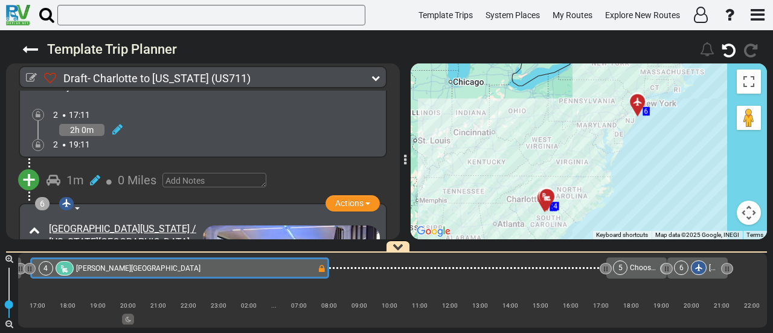
scroll to position [944, 0]
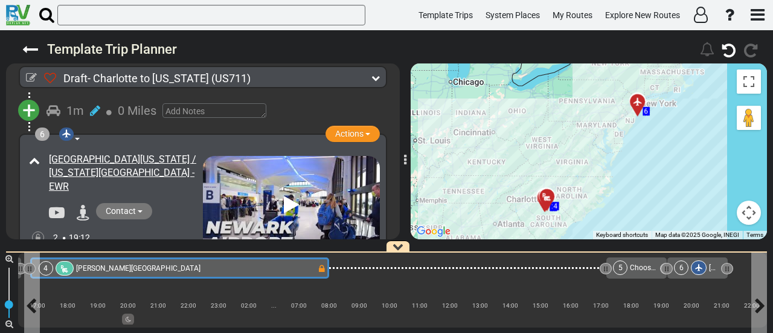
click at [202, 269] on div "4 Elmore RV Park" at bounding box center [178, 268] width 279 height 15
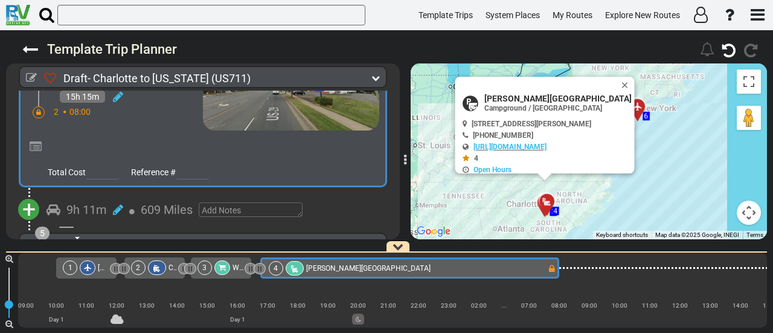
scroll to position [727, 0]
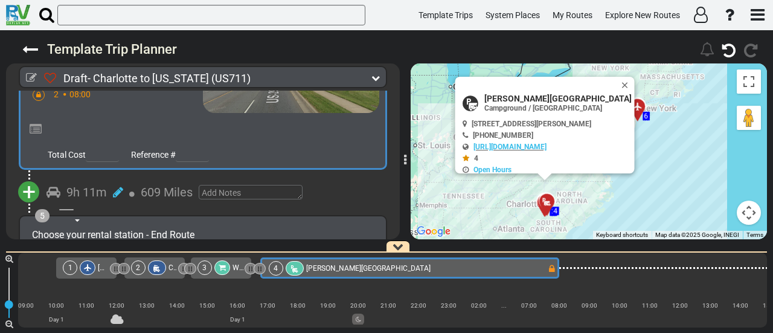
click at [27, 178] on span "+" at bounding box center [28, 192] width 13 height 28
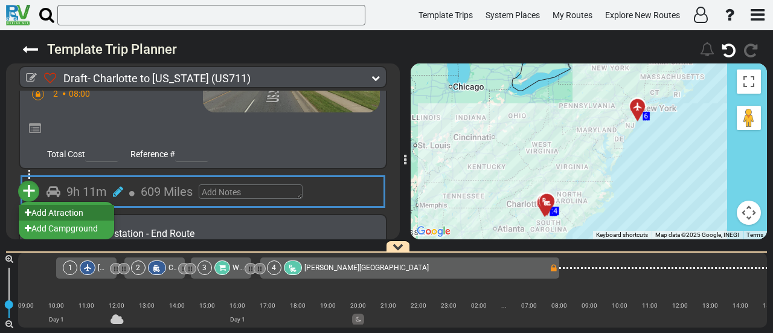
scroll to position [726, 0]
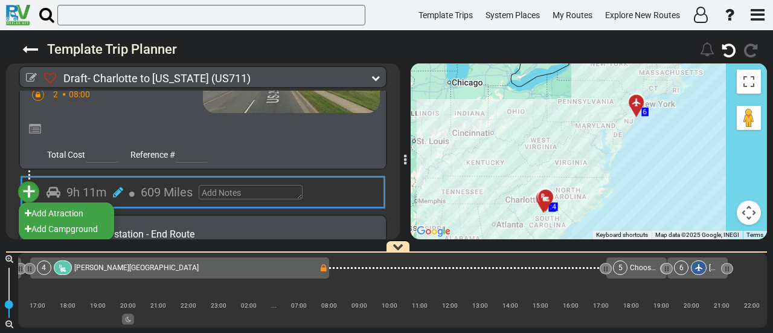
click at [74, 205] on li "Add Atraction" at bounding box center [66, 213] width 95 height 16
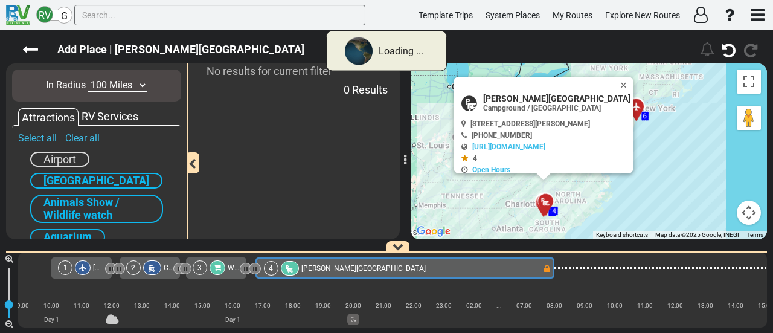
scroll to position [0, 68]
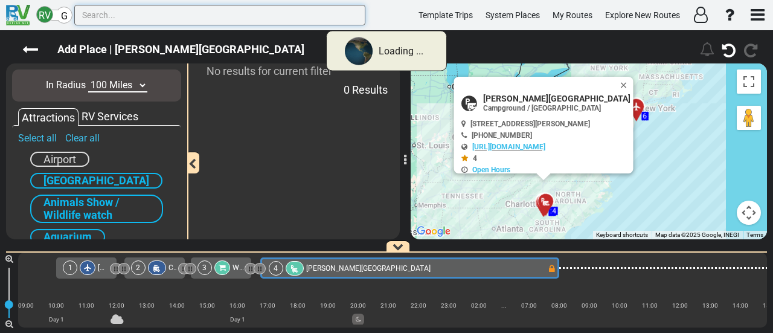
click at [256, 11] on input "text" at bounding box center [219, 15] width 291 height 21
paste input "North Carolina Museum of Natural Sciences"
type input "North Carolina Museum of Natural Sciences"
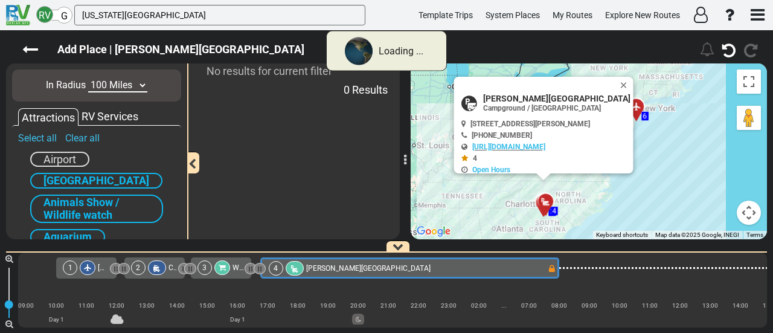
click at [117, 85] on select "10 Miles 50 Miles 100 Miles 250 Miles 500 Miles 1000 Miles" at bounding box center [117, 86] width 59 height 14
click at [88, 79] on select "10 Miles 50 Miles 100 Miles 250 Miles 500 Miles 1000 Miles" at bounding box center [117, 86] width 59 height 14
click at [121, 89] on select "10 Miles 50 Miles 100 Miles 250 Miles 500 Miles 1000 Miles" at bounding box center [117, 86] width 59 height 14
select select "number:50"
click at [88, 79] on select "10 Miles 50 Miles 100 Miles 250 Miles 500 Miles 1000 Miles" at bounding box center [117, 86] width 59 height 14
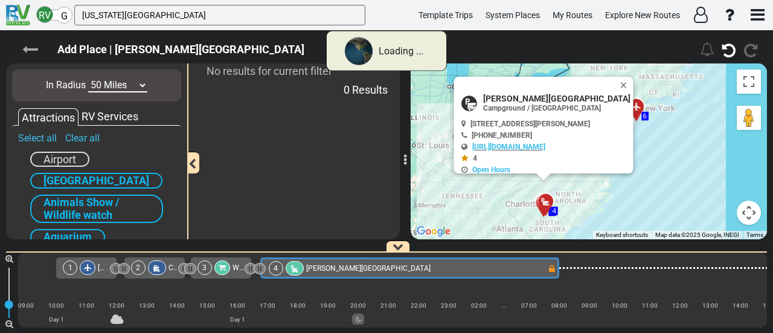
click at [34, 51] on icon at bounding box center [30, 50] width 16 height 16
